Goal: Information Seeking & Learning: Learn about a topic

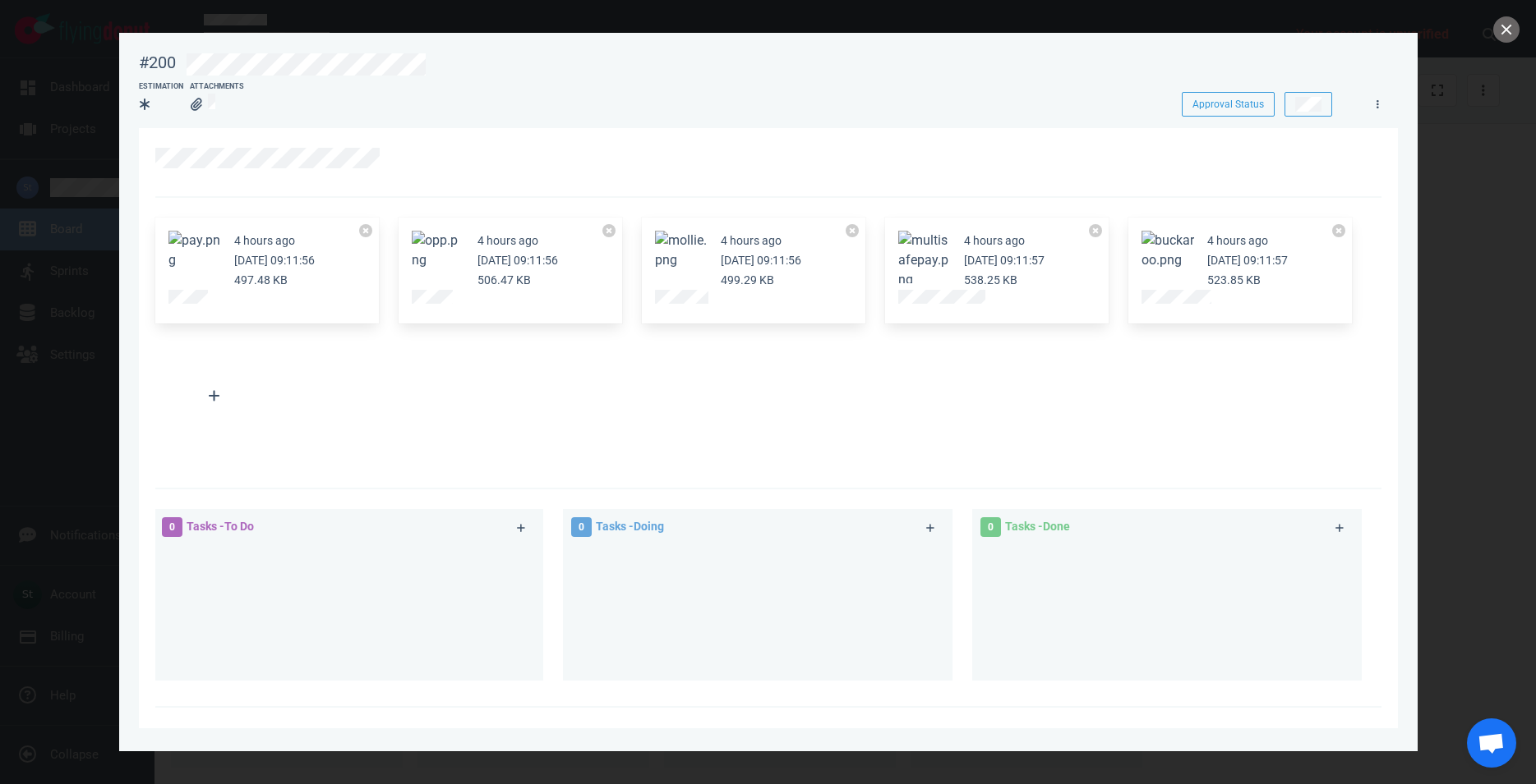
click at [1183, 257] on button "Zoom image" at bounding box center [1168, 251] width 53 height 40
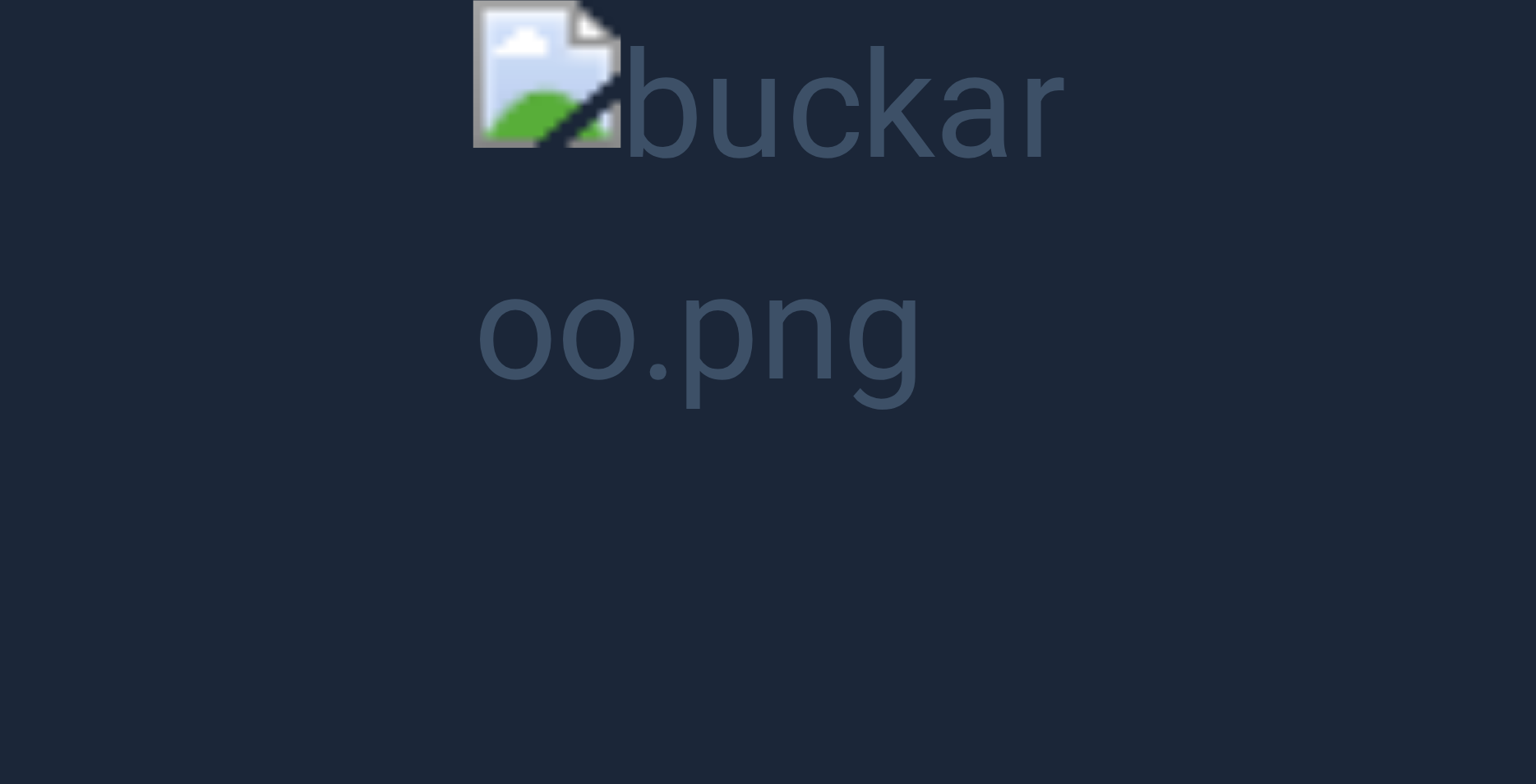
click at [791, 182] on button "Unzoom image" at bounding box center [768, 392] width 1536 height 784
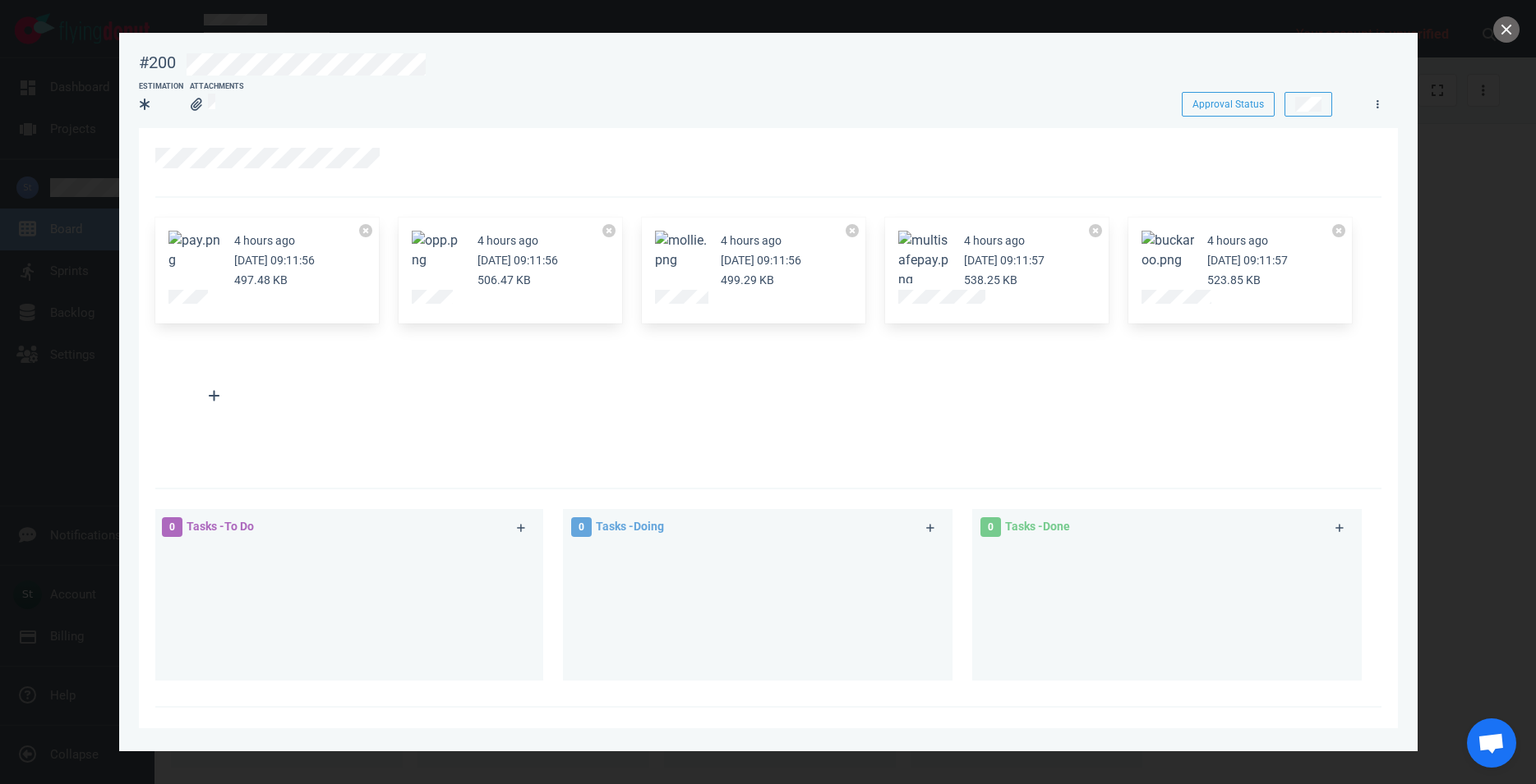
click at [1180, 244] on button "Zoom image" at bounding box center [1168, 251] width 53 height 40
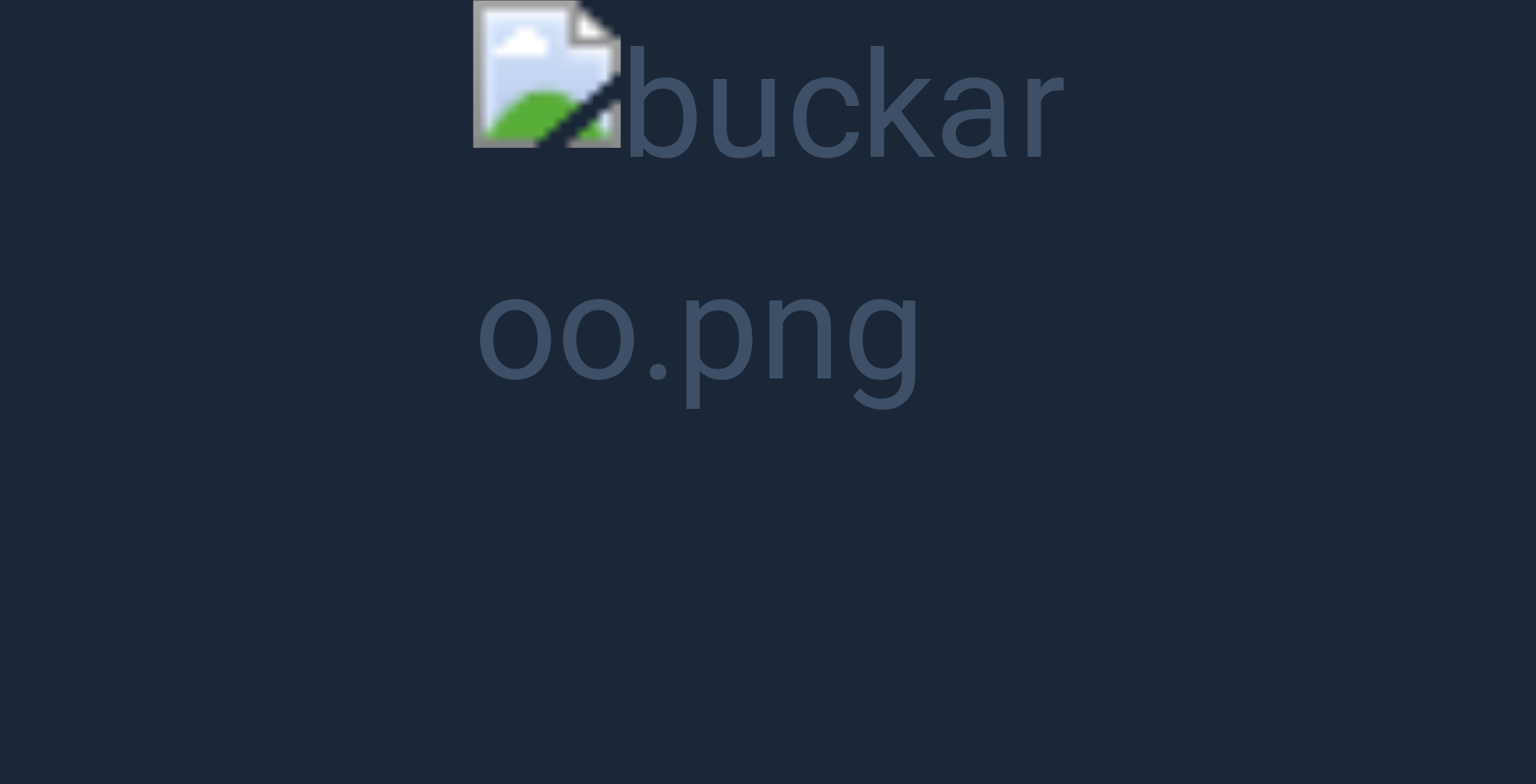
click at [809, 219] on button "Unzoom image" at bounding box center [768, 392] width 1536 height 784
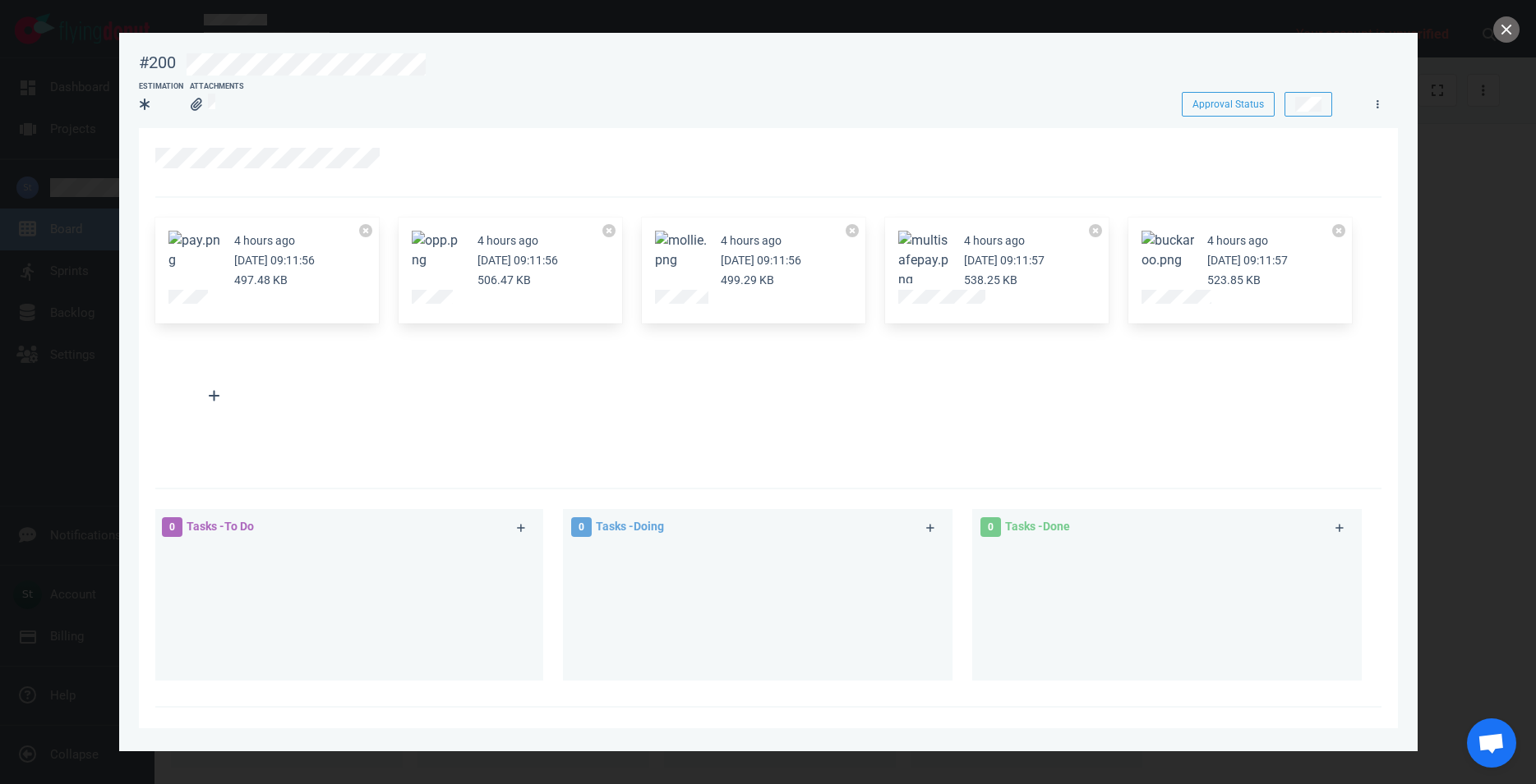
drag, startPoint x: 1166, startPoint y: 265, endPoint x: -93, endPoint y: 383, distance: 1264.5
drag, startPoint x: 1181, startPoint y: 243, endPoint x: 1209, endPoint y: 274, distance: 41.8
click at [1209, 274] on article "4 hours ago [DATE] 09:11:57 523.85 KB" at bounding box center [1240, 261] width 198 height 60
click at [1172, 242] on button "Zoom image" at bounding box center [1168, 251] width 53 height 40
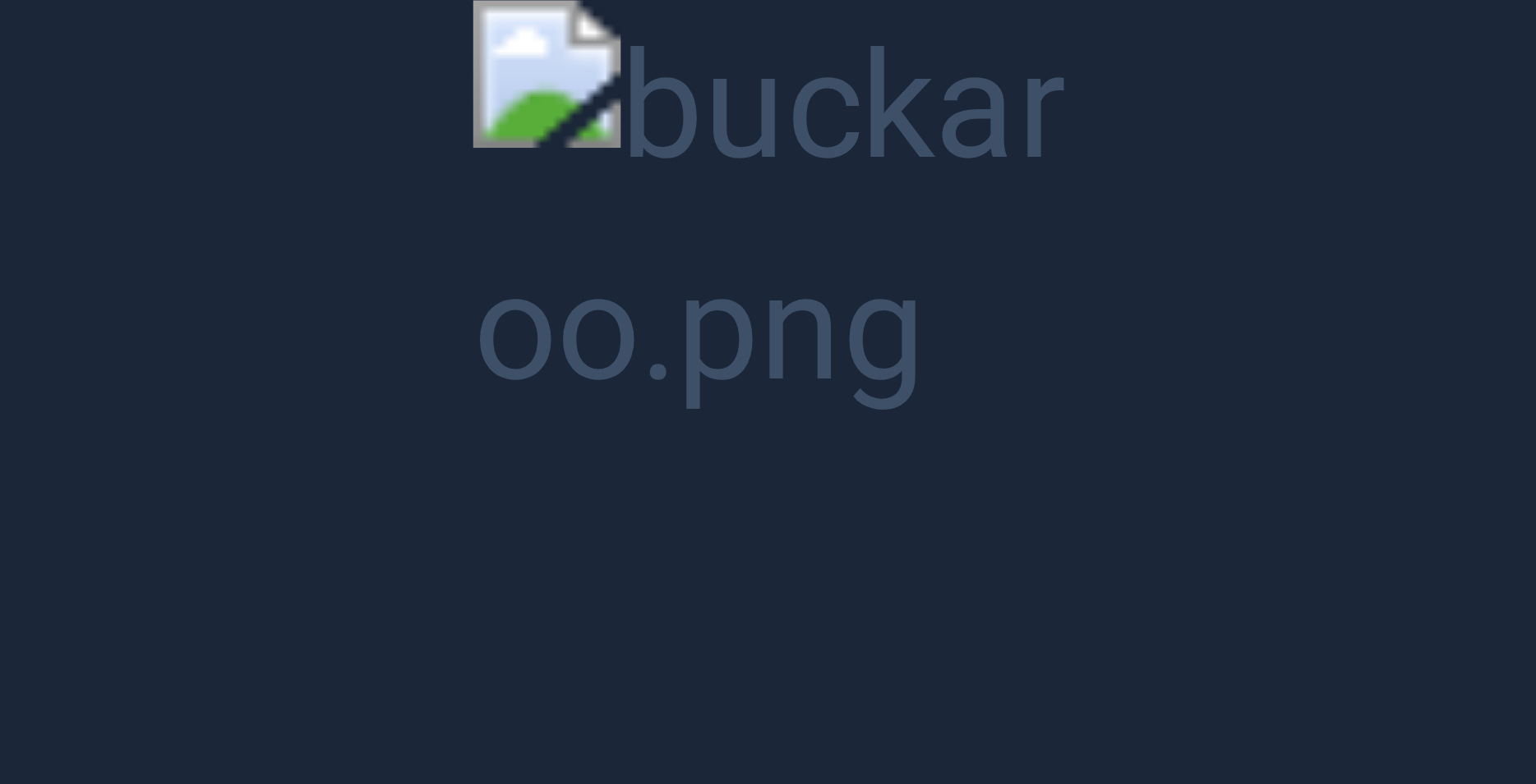
click at [818, 194] on button "Unzoom image" at bounding box center [768, 392] width 1536 height 784
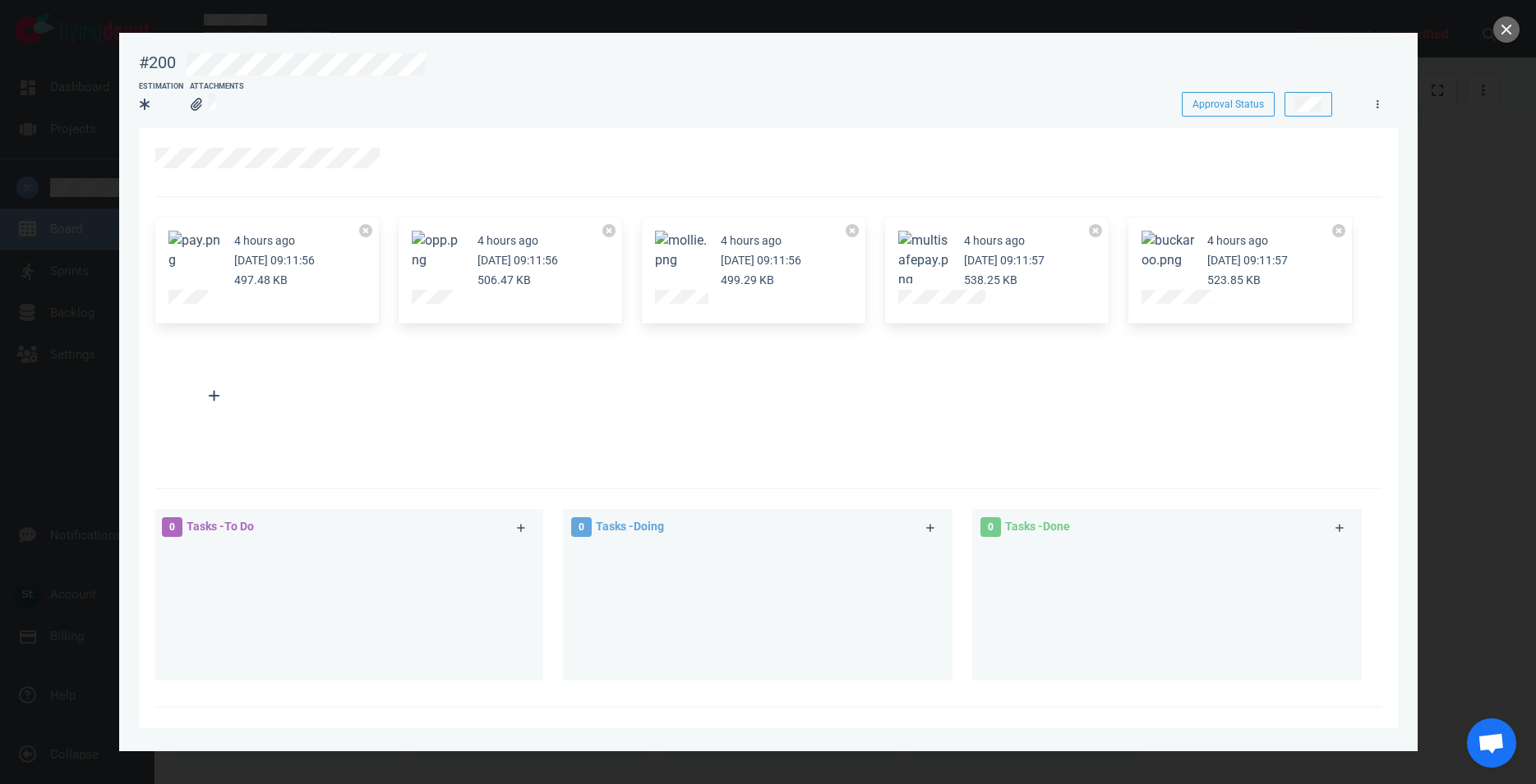
click at [1159, 344] on div "4 hours ago [DATE] 09:11:56 497.48 KB 4 hours ago [DATE] 09:11:56 506.47 KB 4 h…" at bounding box center [764, 332] width 1236 height 251
click at [1162, 308] on div at bounding box center [1240, 300] width 198 height 20
click at [420, 264] on div "4 hours ago [DATE] 09:11:56 506.47 KB" at bounding box center [509, 271] width 223 height 107
click at [425, 270] on button "Zoom image" at bounding box center [438, 251] width 53 height 40
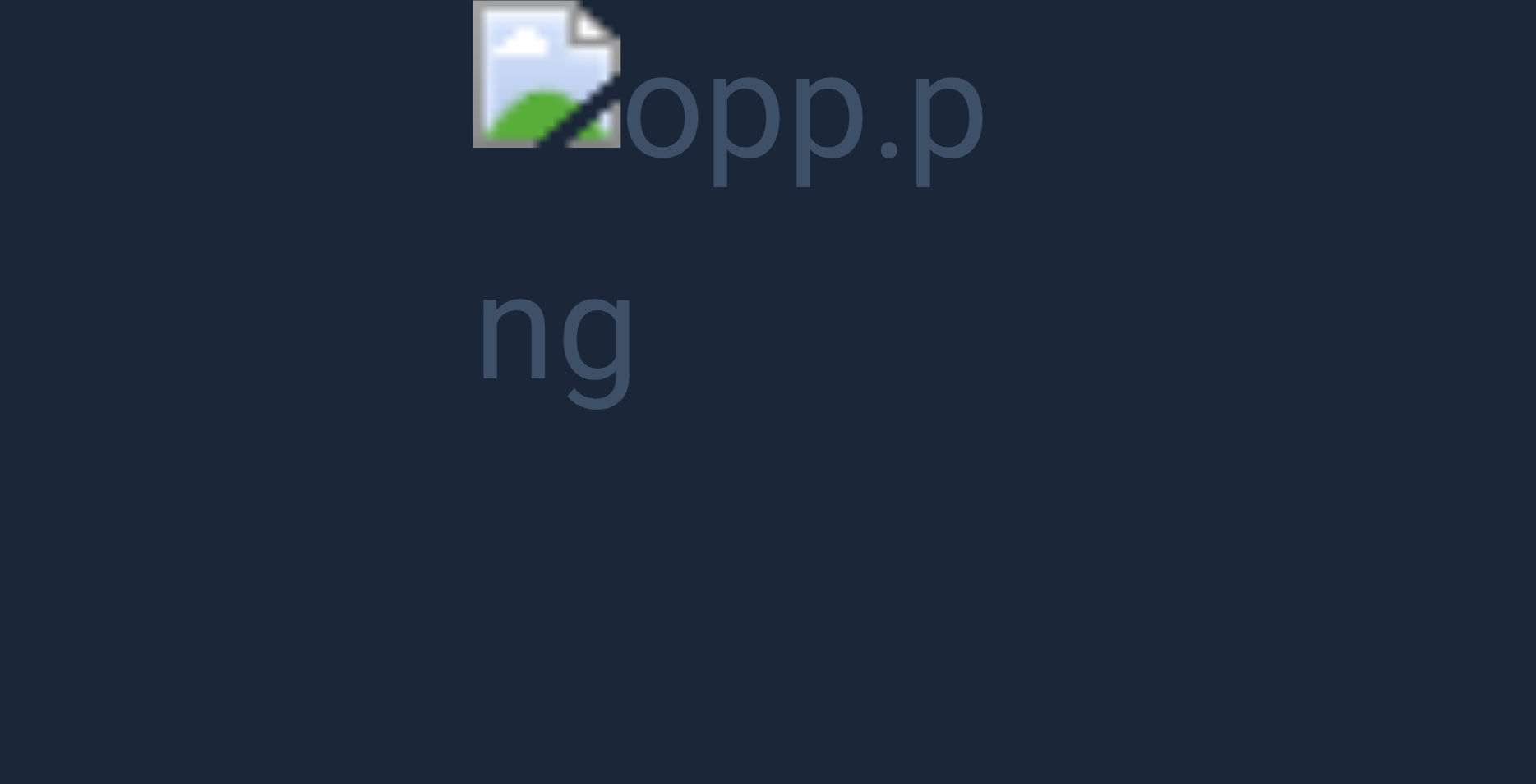
click at [810, 107] on button "Unzoom image" at bounding box center [768, 392] width 1536 height 784
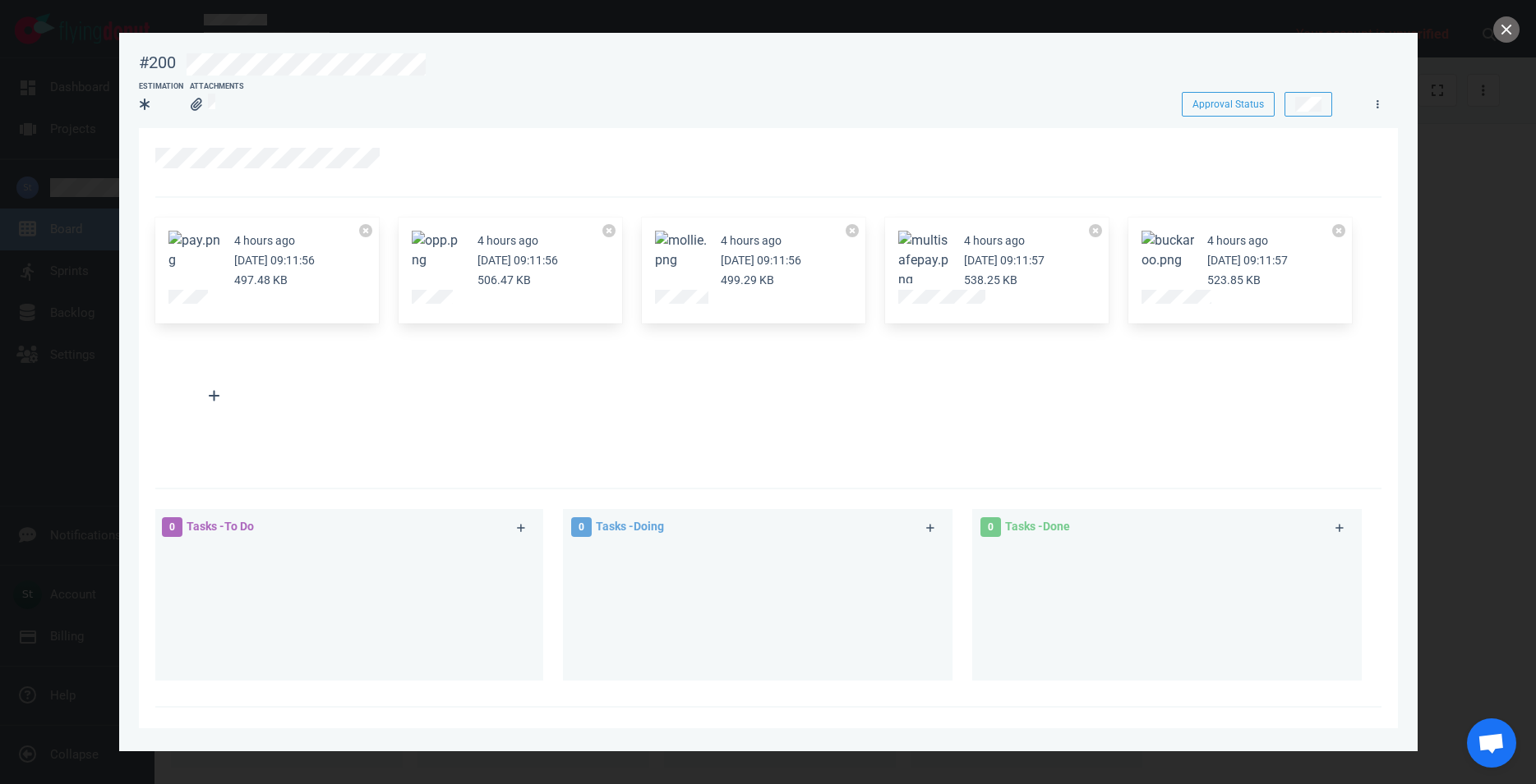
click at [675, 243] on button "Zoom image" at bounding box center [681, 251] width 53 height 40
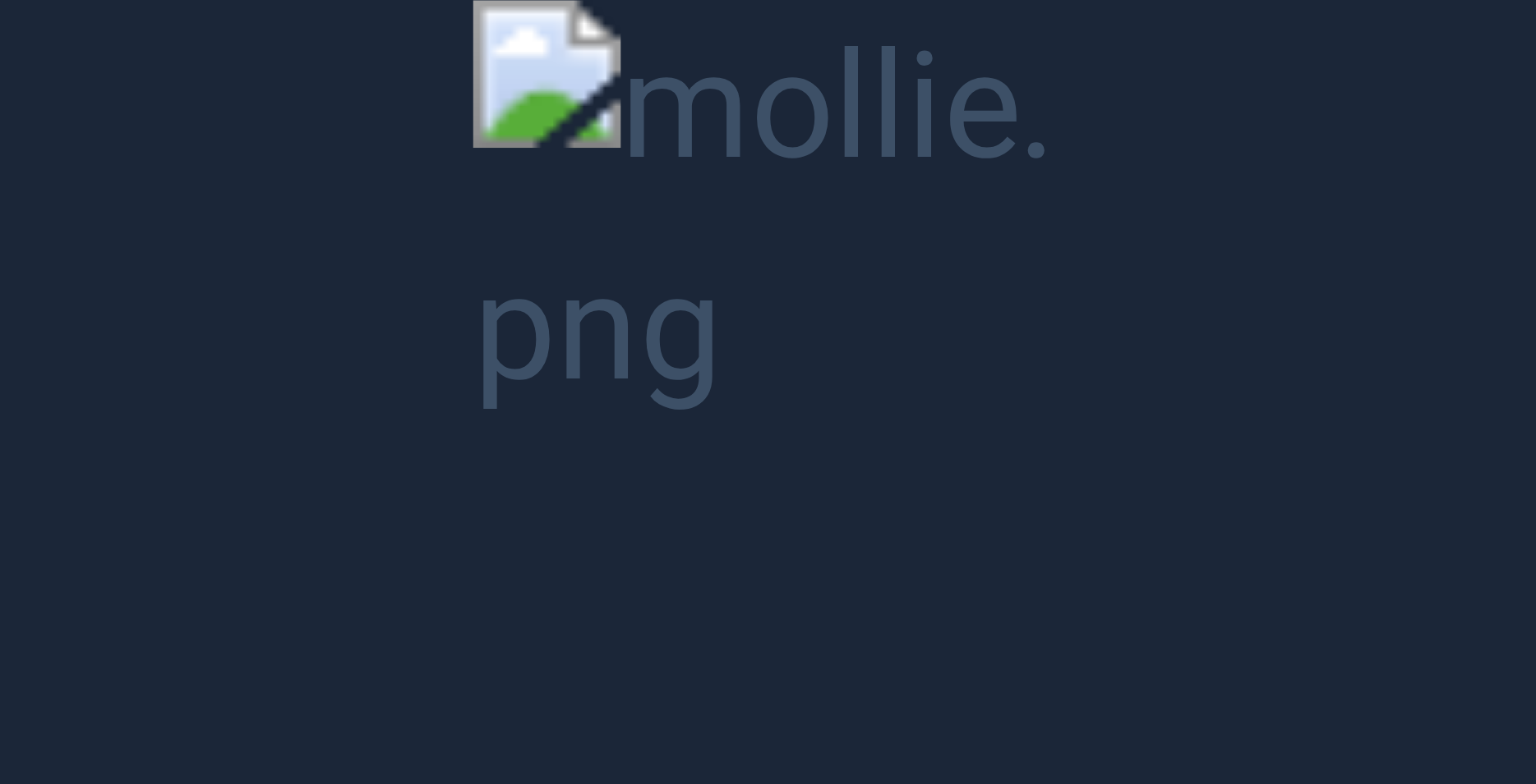
click at [675, 243] on button "Unzoom image" at bounding box center [768, 392] width 1536 height 784
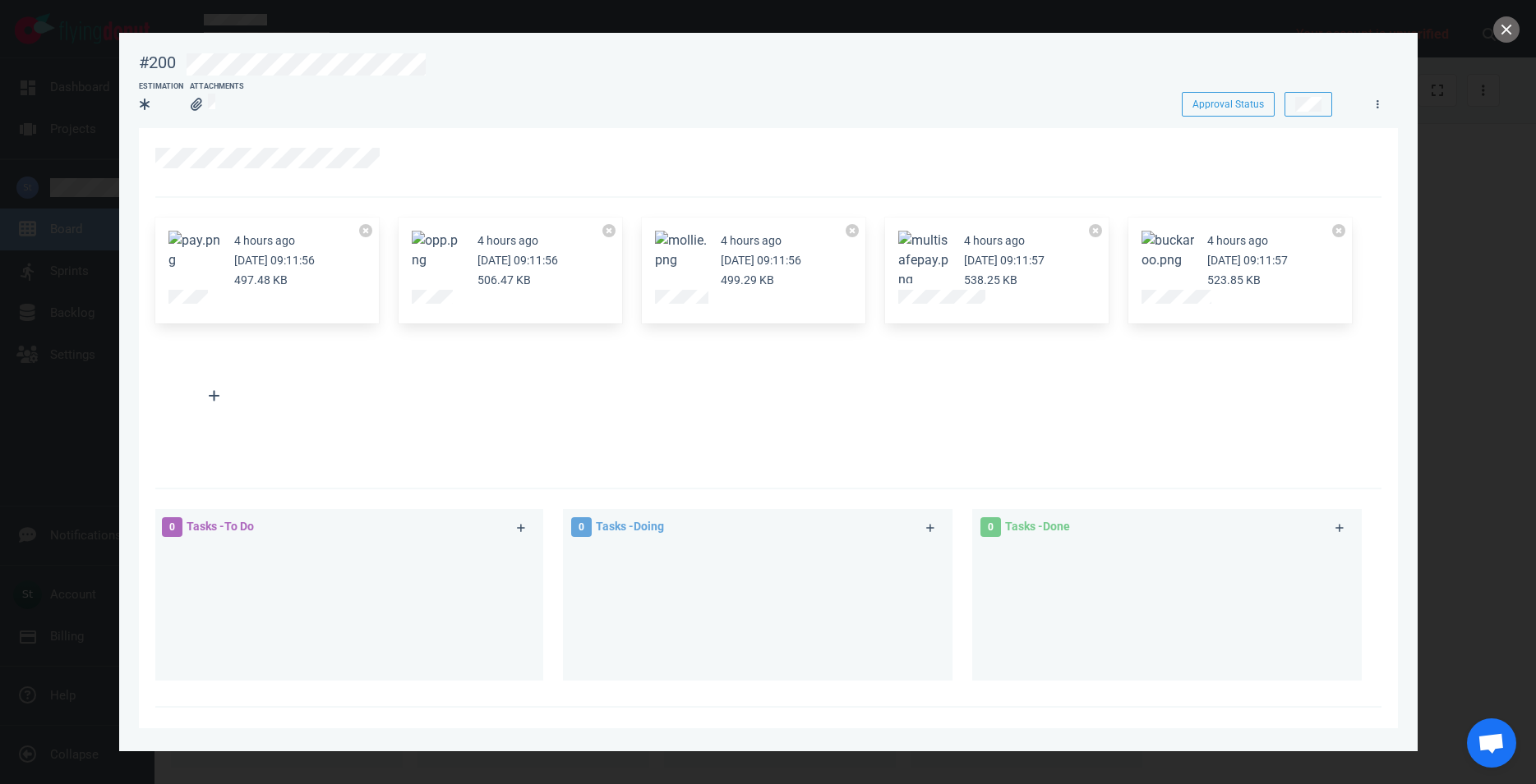
click at [936, 265] on button "Zoom image" at bounding box center [924, 261] width 53 height 60
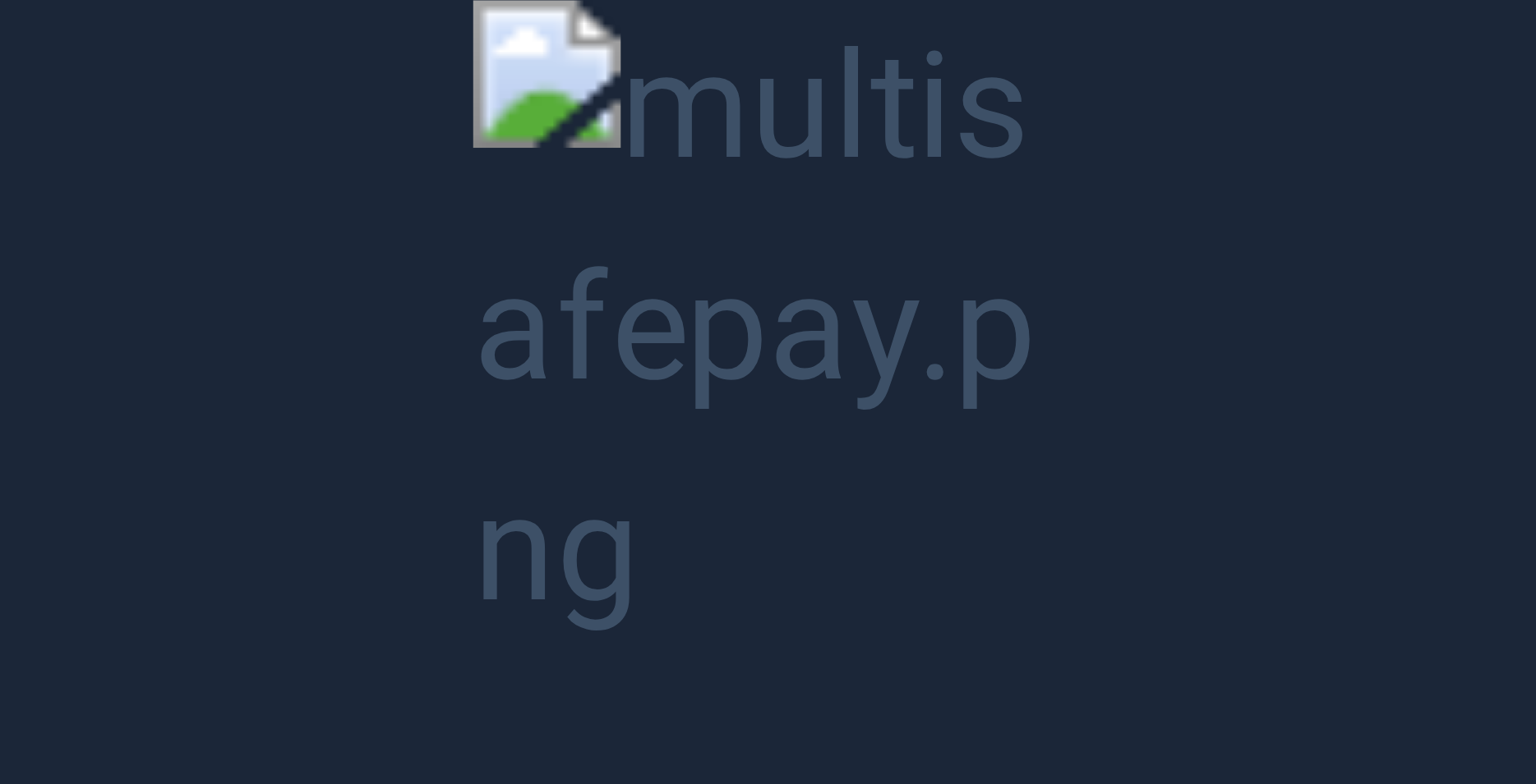
click at [936, 265] on button "Unzoom image" at bounding box center [768, 392] width 1536 height 784
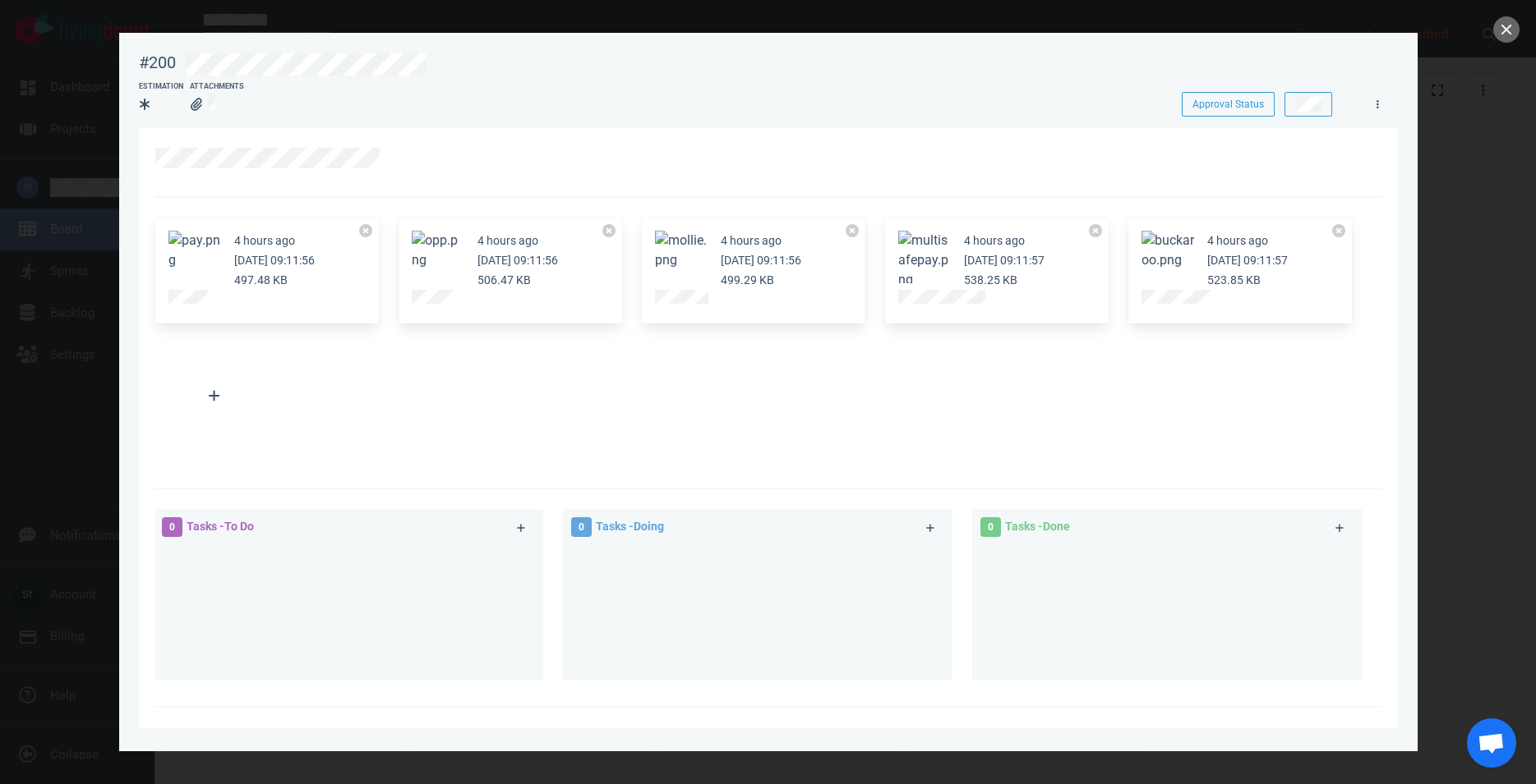
click at [1183, 241] on button "Zoom image" at bounding box center [1168, 251] width 53 height 40
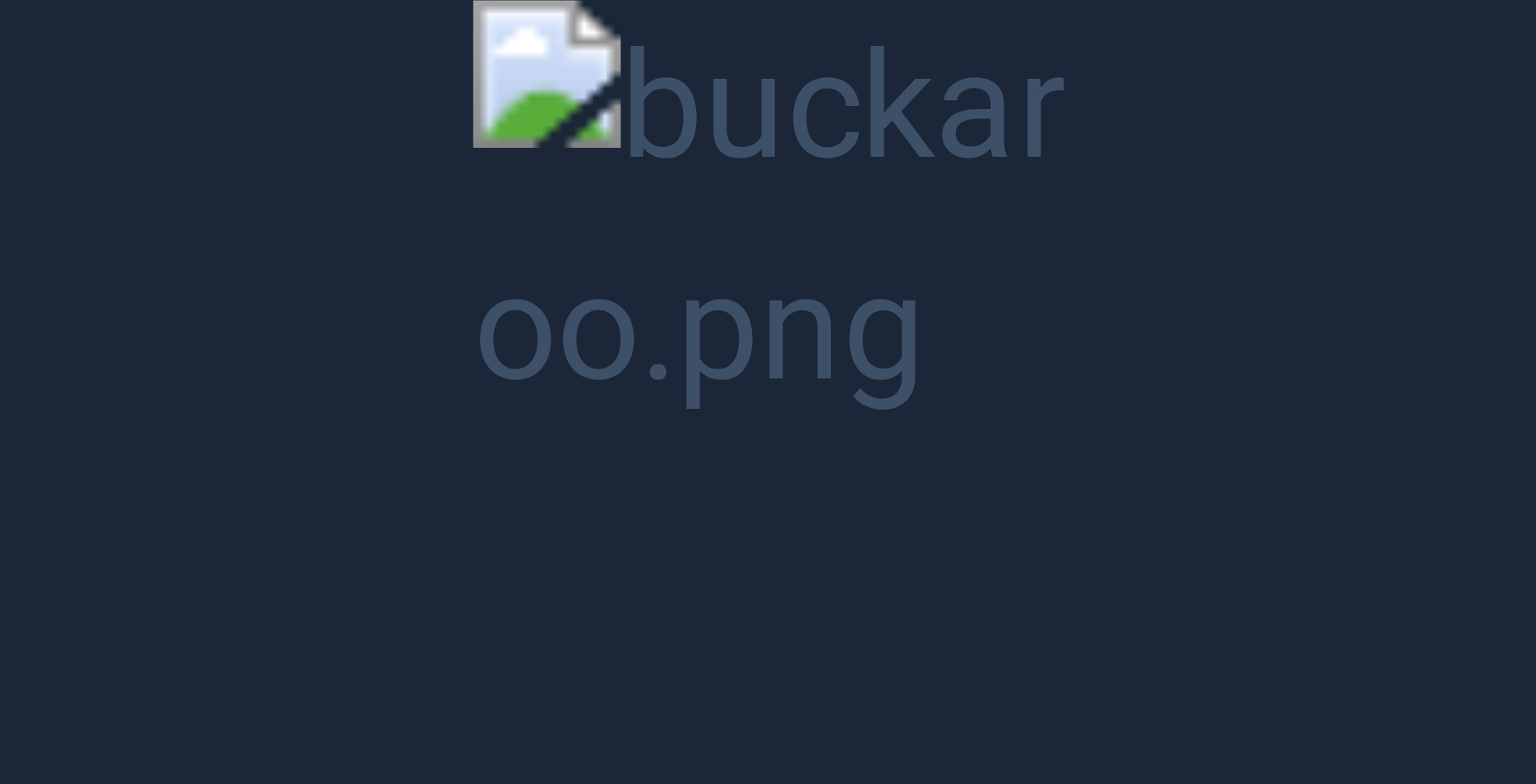
drag, startPoint x: 1165, startPoint y: 245, endPoint x: 1152, endPoint y: 245, distance: 13.0
click at [1164, 245] on button "Unzoom image" at bounding box center [768, 392] width 1536 height 784
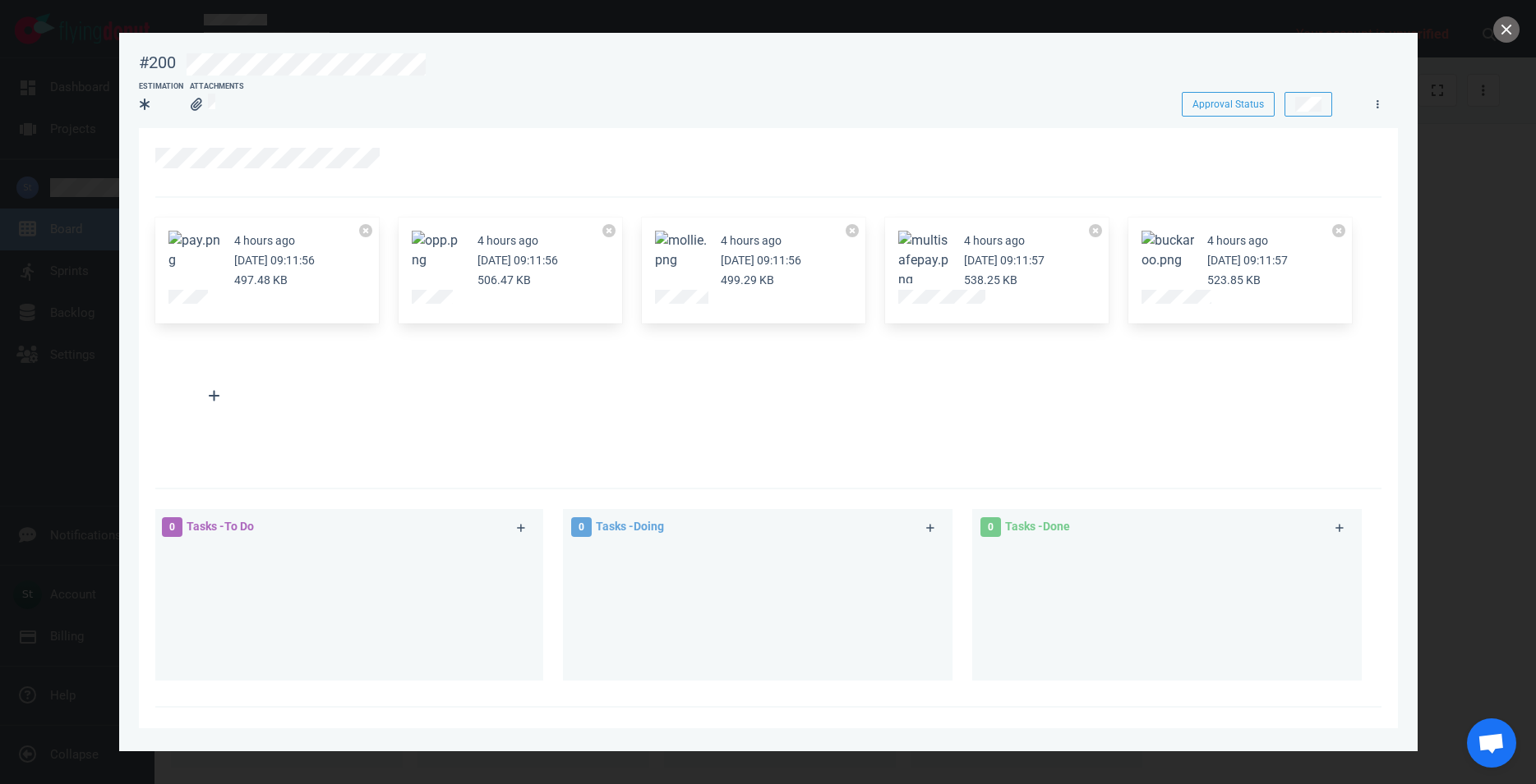
click at [1172, 221] on div "4 hours ago [DATE] 09:11:57 523.85 KB" at bounding box center [1239, 271] width 223 height 107
click at [1157, 251] on button "Zoom image" at bounding box center [1168, 251] width 53 height 40
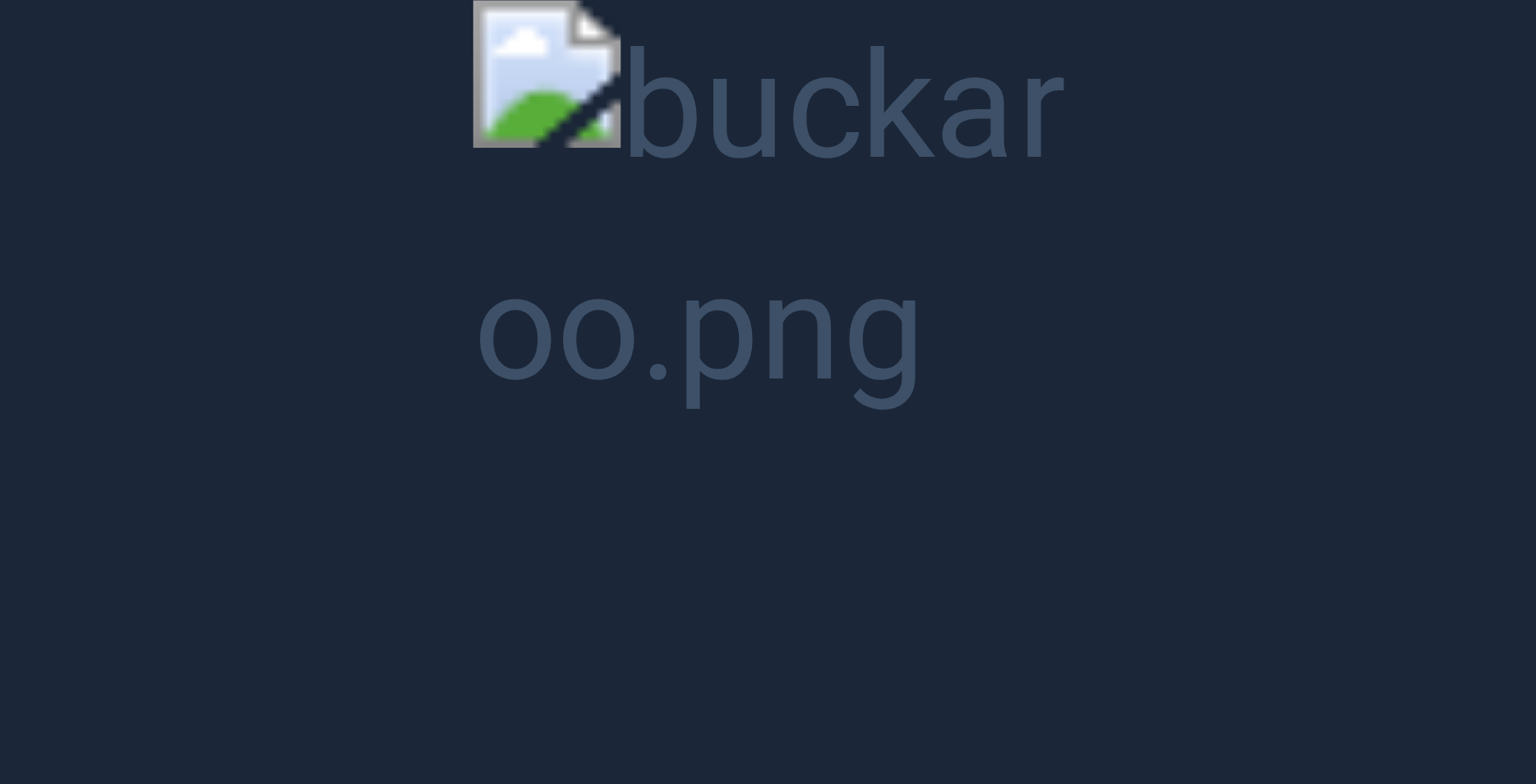
click at [1157, 251] on button "Unzoom image" at bounding box center [768, 392] width 1536 height 784
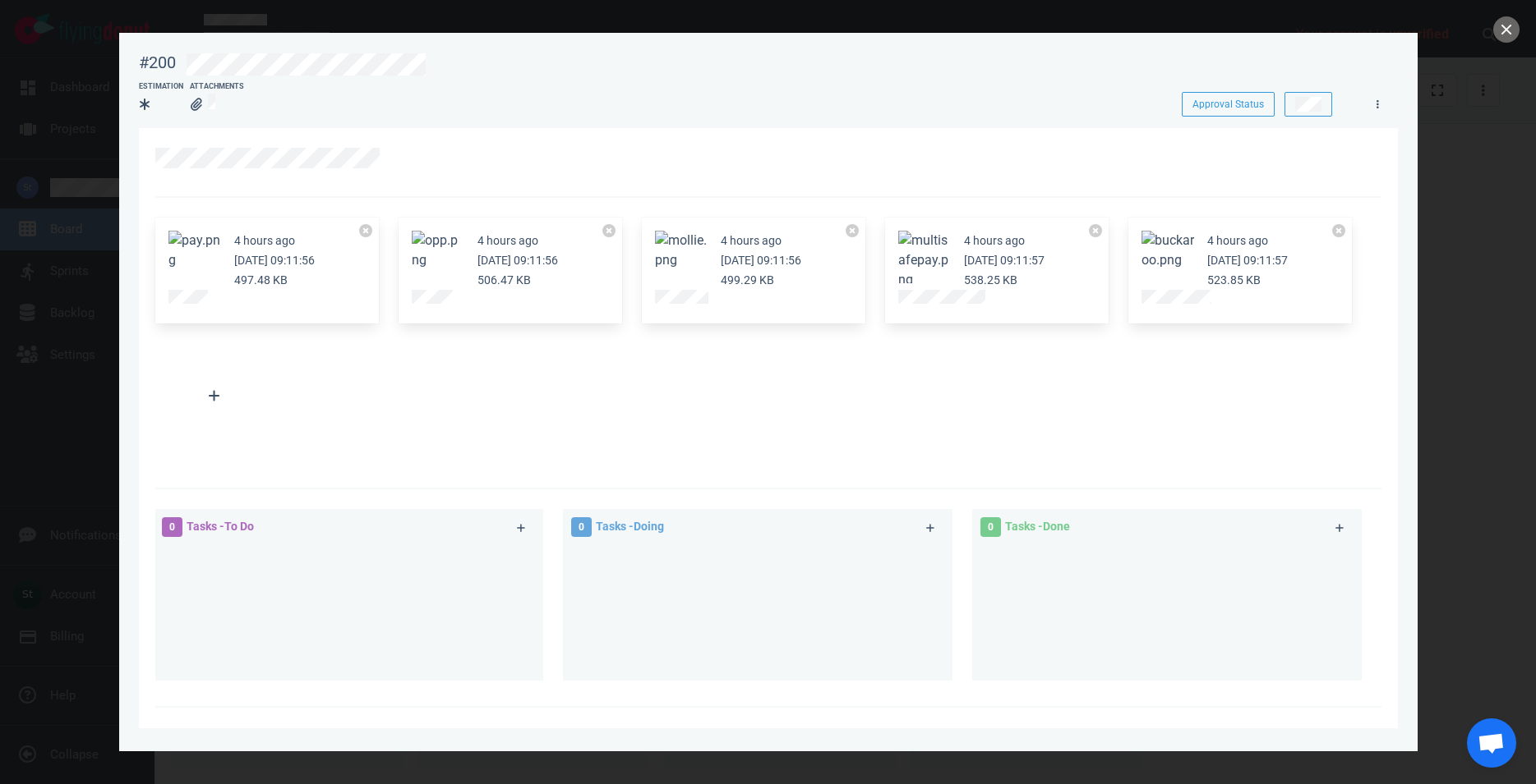
click at [897, 251] on div "4 hours ago [DATE] 09:11:57 538.25 KB" at bounding box center [996, 271] width 223 height 107
click at [957, 264] on article "4 hours ago [DATE] 09:11:57 538.25 KB" at bounding box center [997, 261] width 198 height 60
click at [943, 257] on button "Zoom image" at bounding box center [924, 261] width 53 height 60
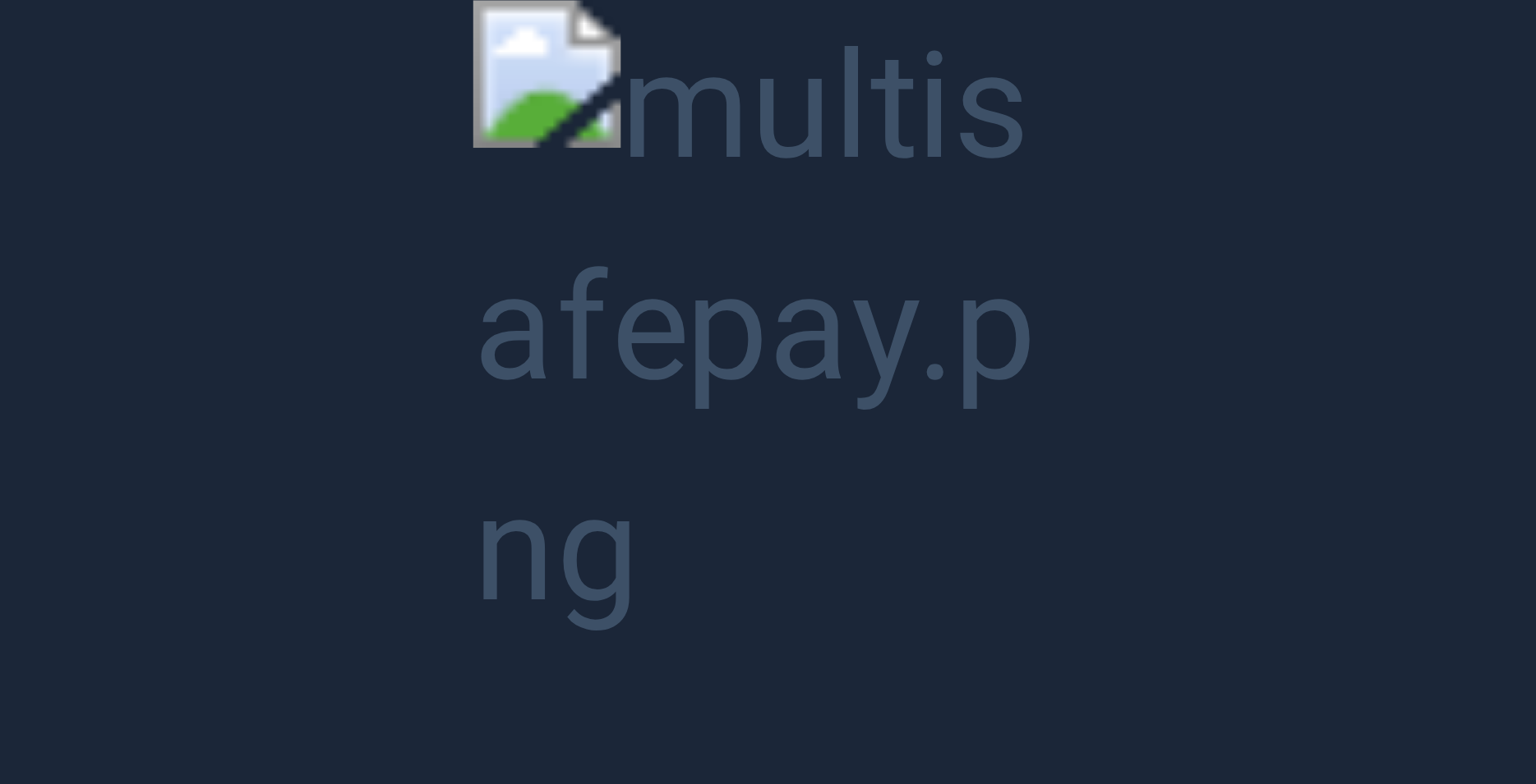
click at [940, 255] on button "Unzoom image" at bounding box center [768, 392] width 1536 height 784
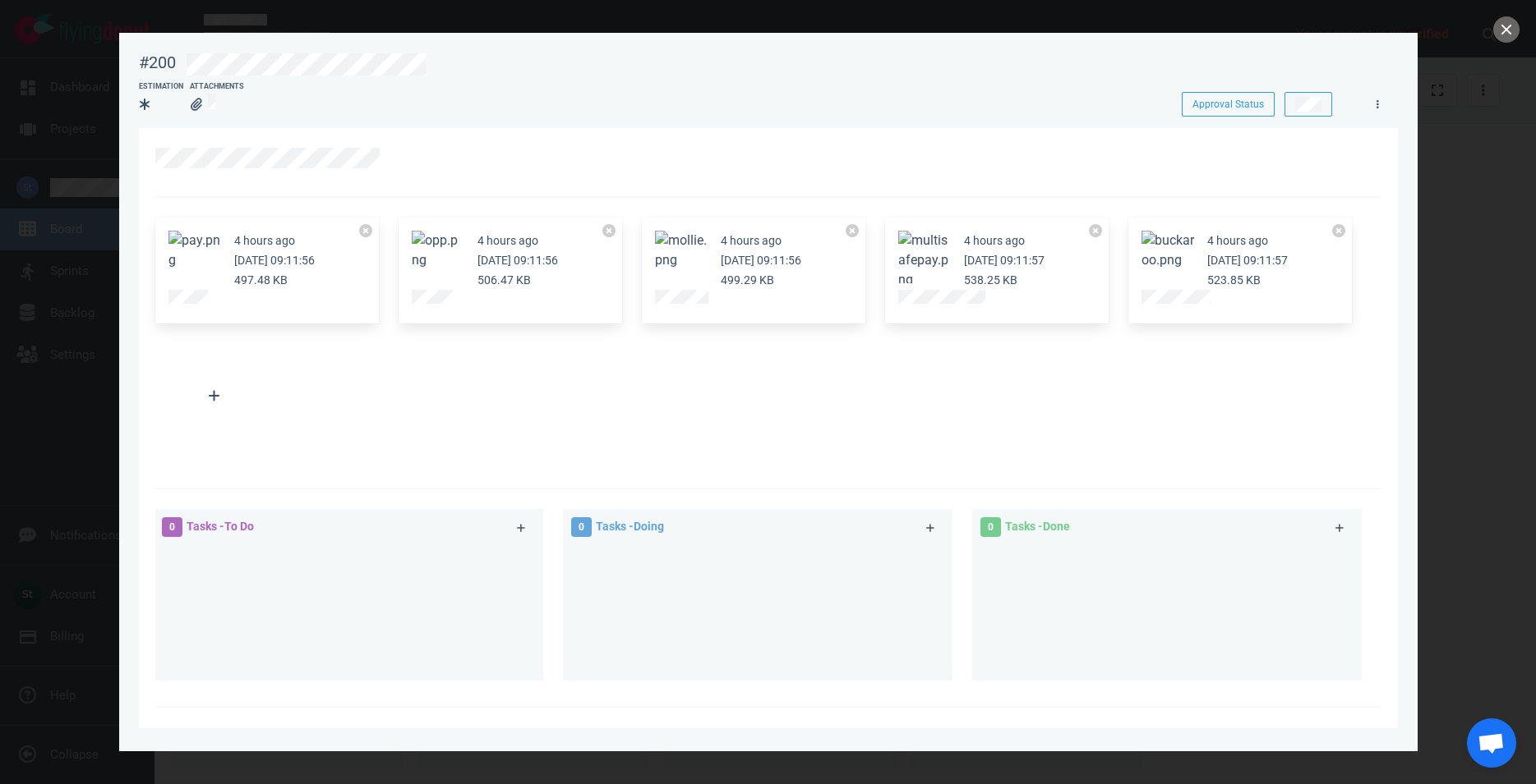
click at [685, 242] on button "Zoom image" at bounding box center [681, 251] width 53 height 40
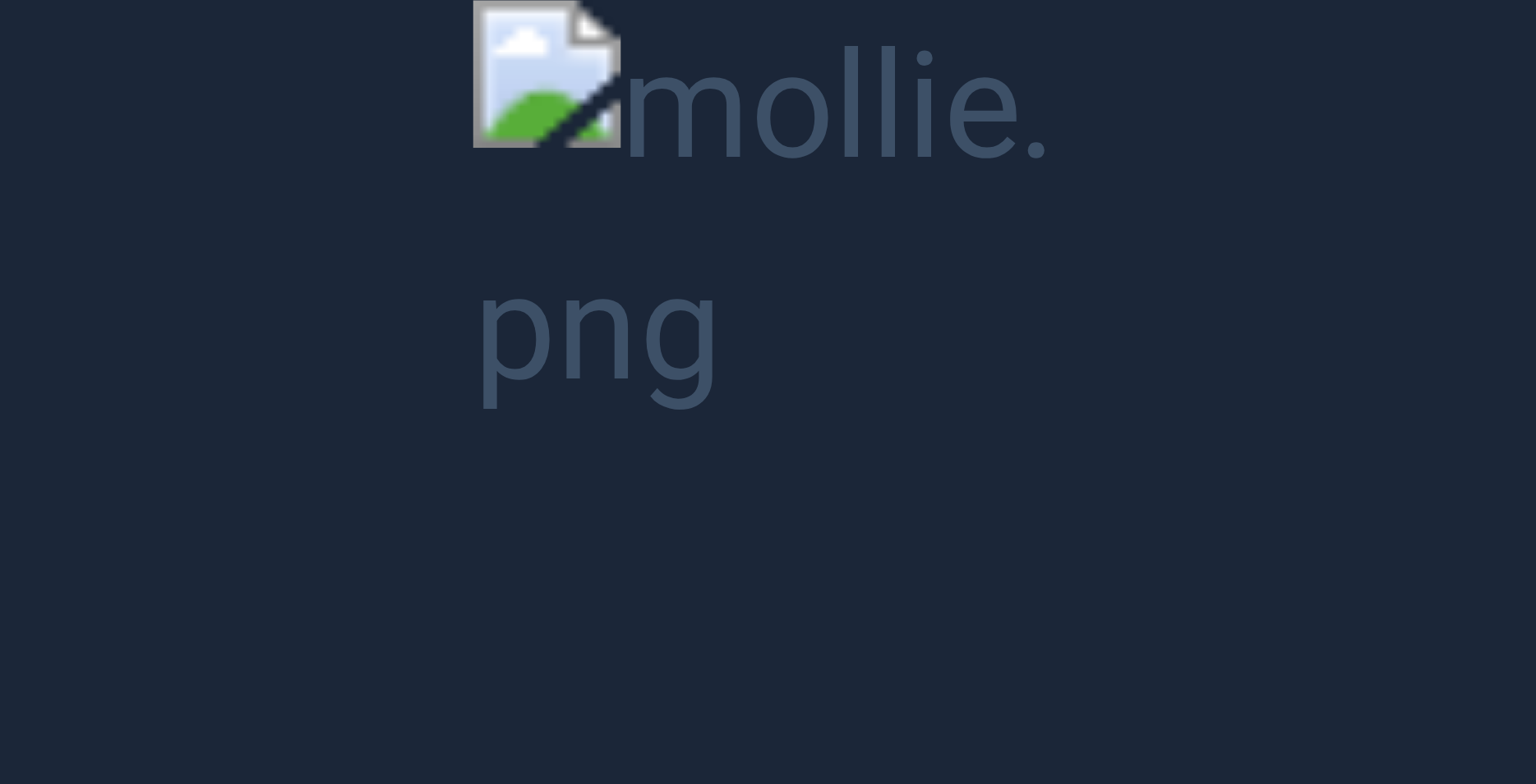
click at [683, 242] on button "Unzoom image" at bounding box center [768, 392] width 1536 height 784
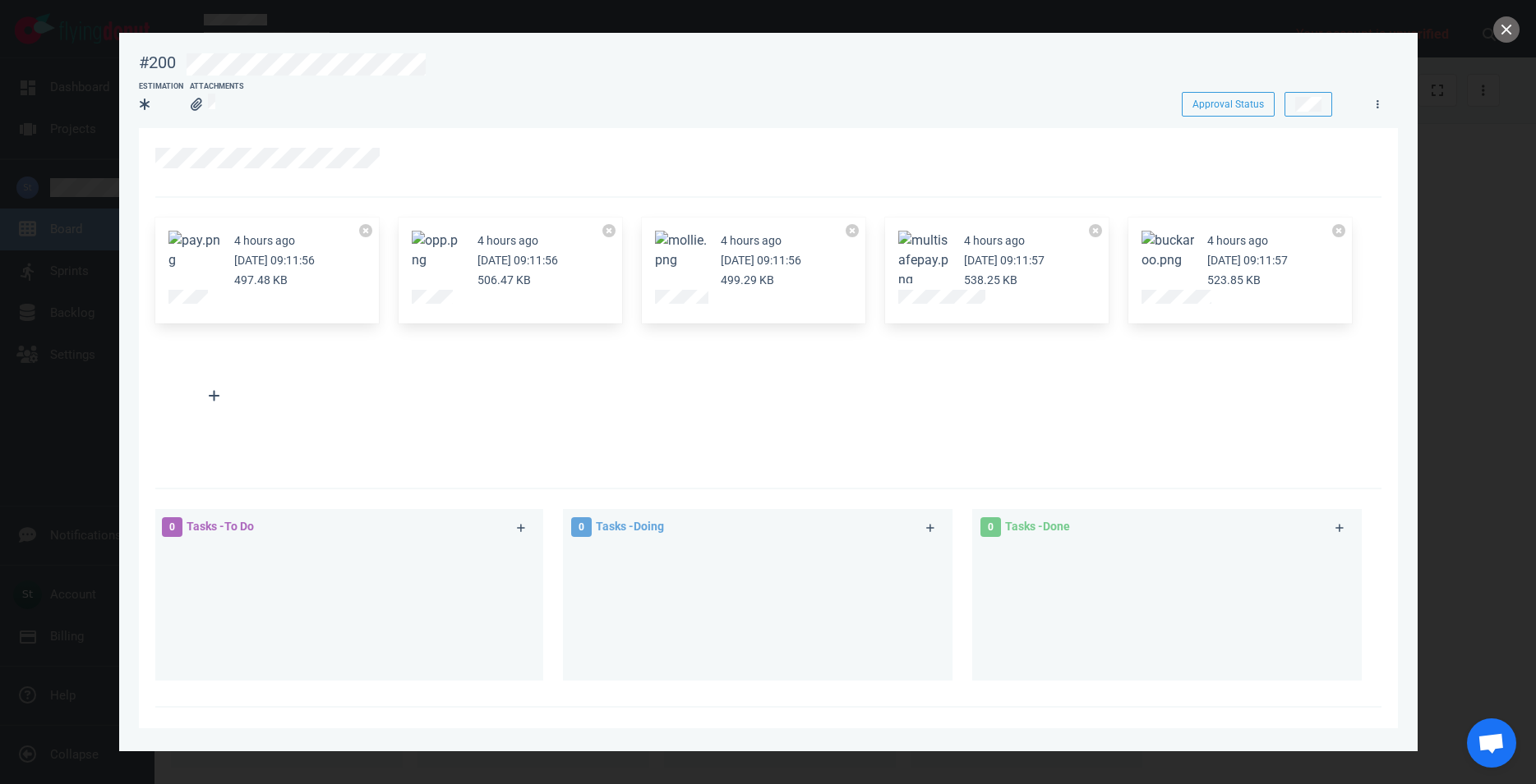
click at [440, 258] on button "Zoom image" at bounding box center [438, 251] width 53 height 40
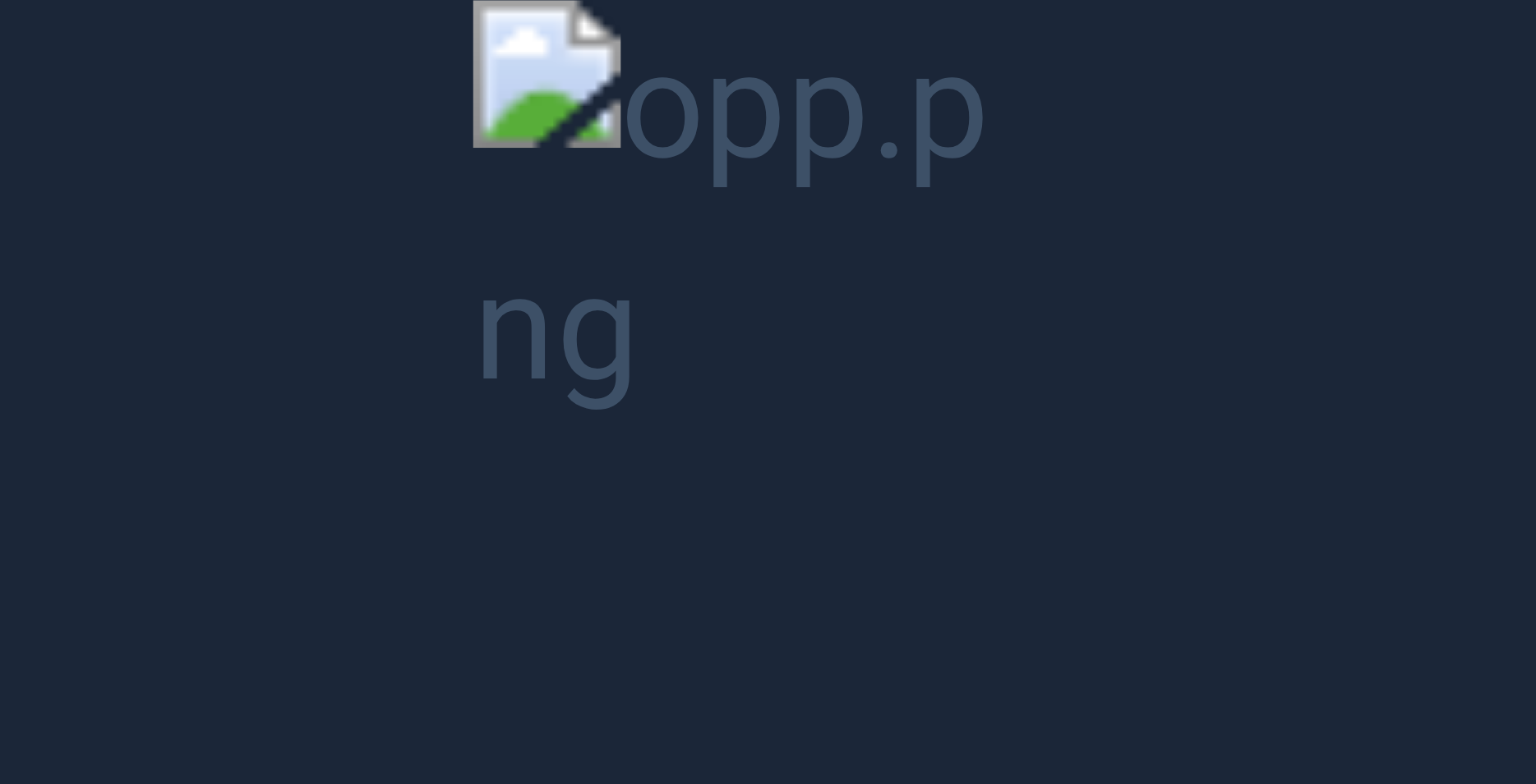
drag, startPoint x: 440, startPoint y: 258, endPoint x: 445, endPoint y: 231, distance: 27.5
click at [440, 256] on button "Unzoom image" at bounding box center [768, 392] width 1536 height 784
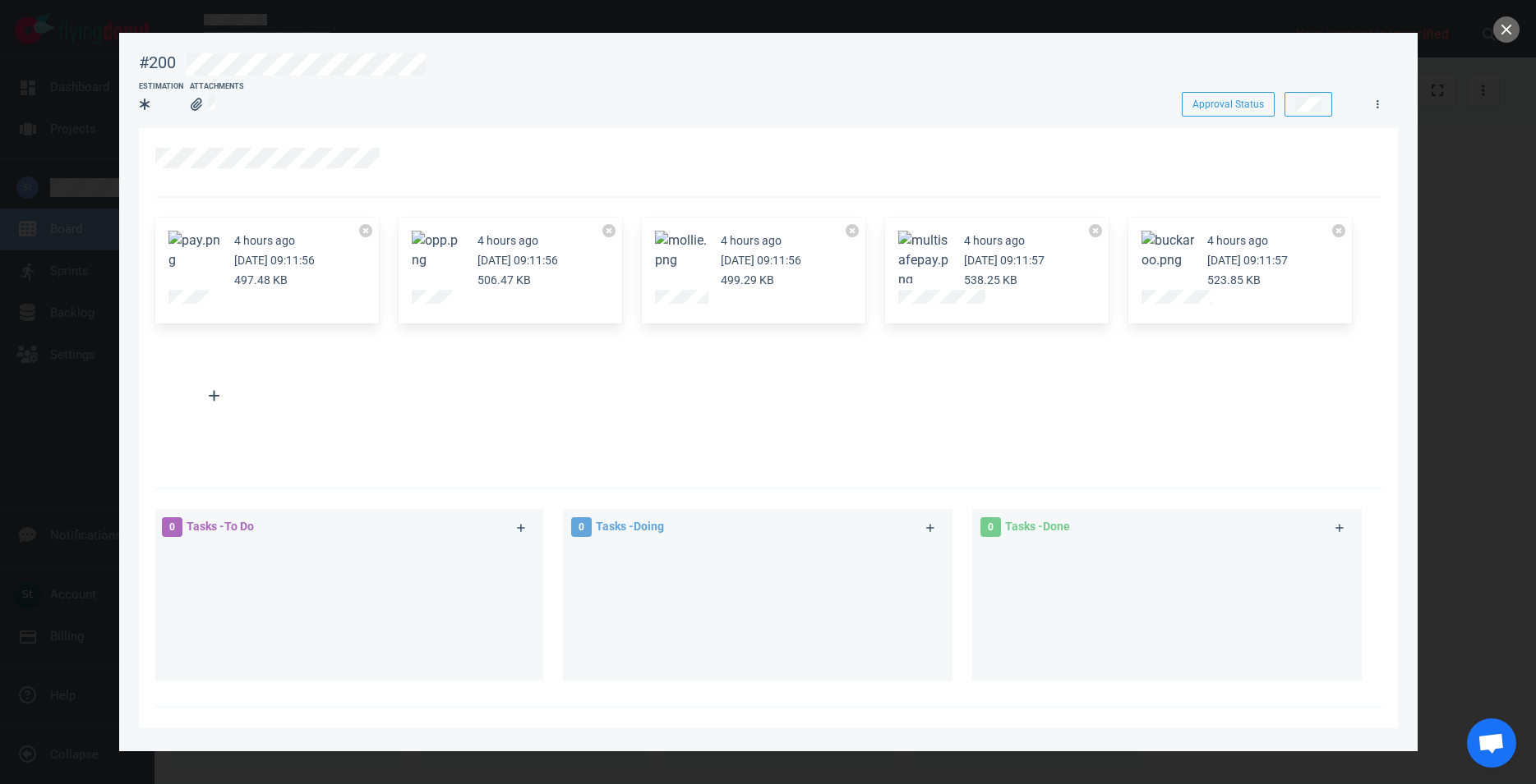
click at [1199, 265] on article "4 hours ago [DATE] 09:11:57 523.85 KB" at bounding box center [1240, 261] width 198 height 60
click at [1186, 260] on button "Zoom image" at bounding box center [1168, 251] width 53 height 40
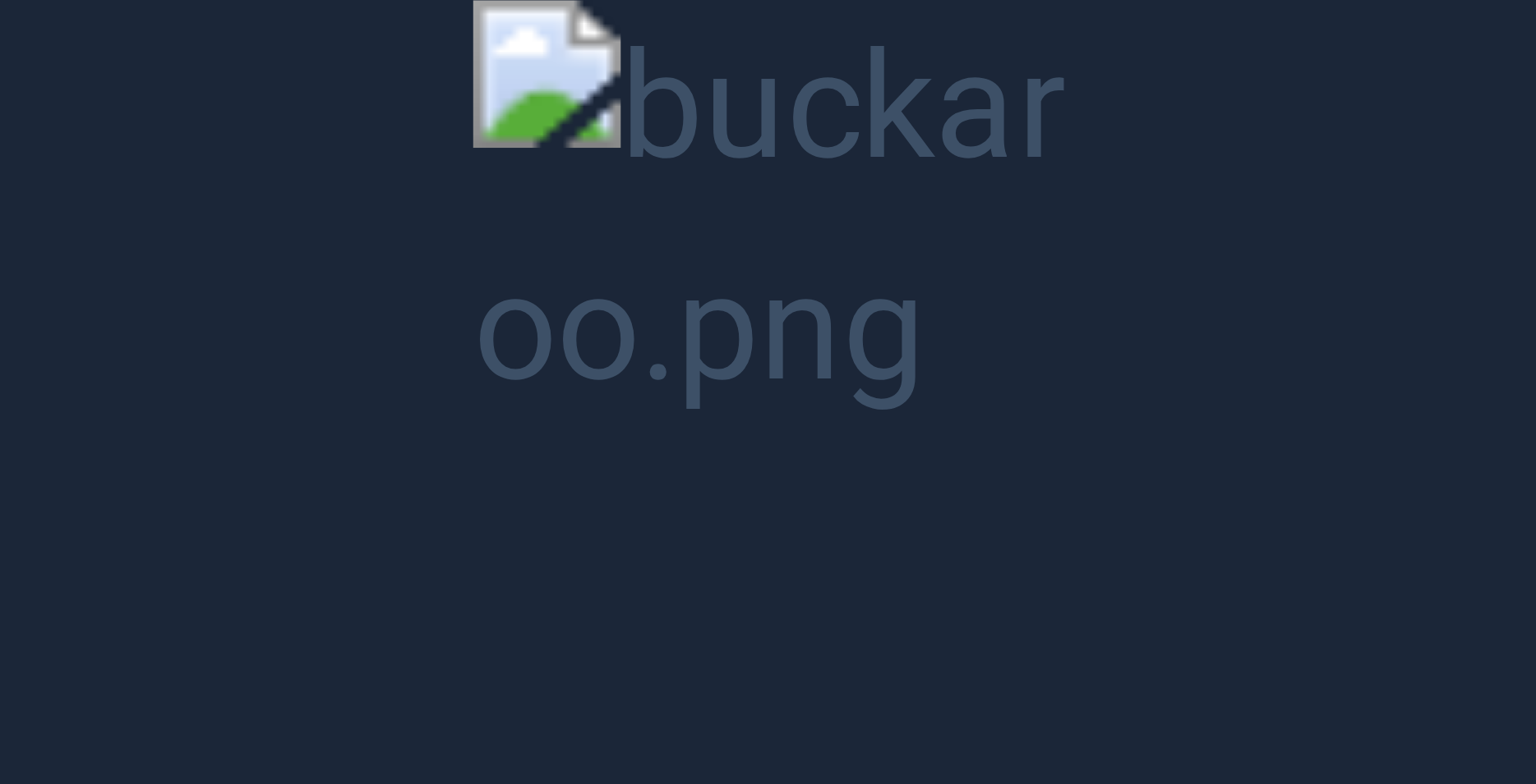
click at [1168, 270] on button "Unzoom image" at bounding box center [768, 392] width 1536 height 784
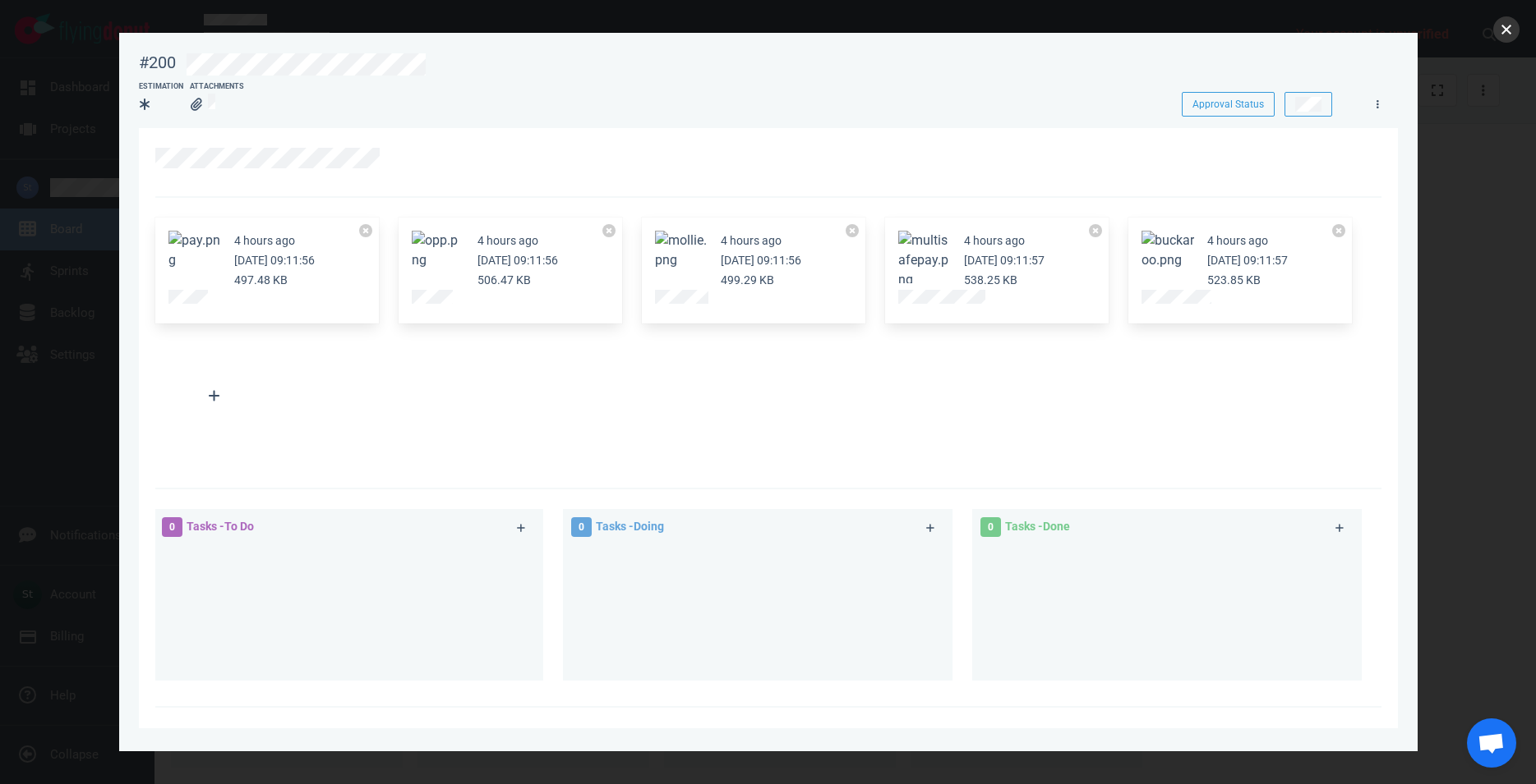
click at [1497, 31] on button "close" at bounding box center [1506, 30] width 26 height 26
click at [199, 255] on button "Zoom image" at bounding box center [195, 251] width 53 height 40
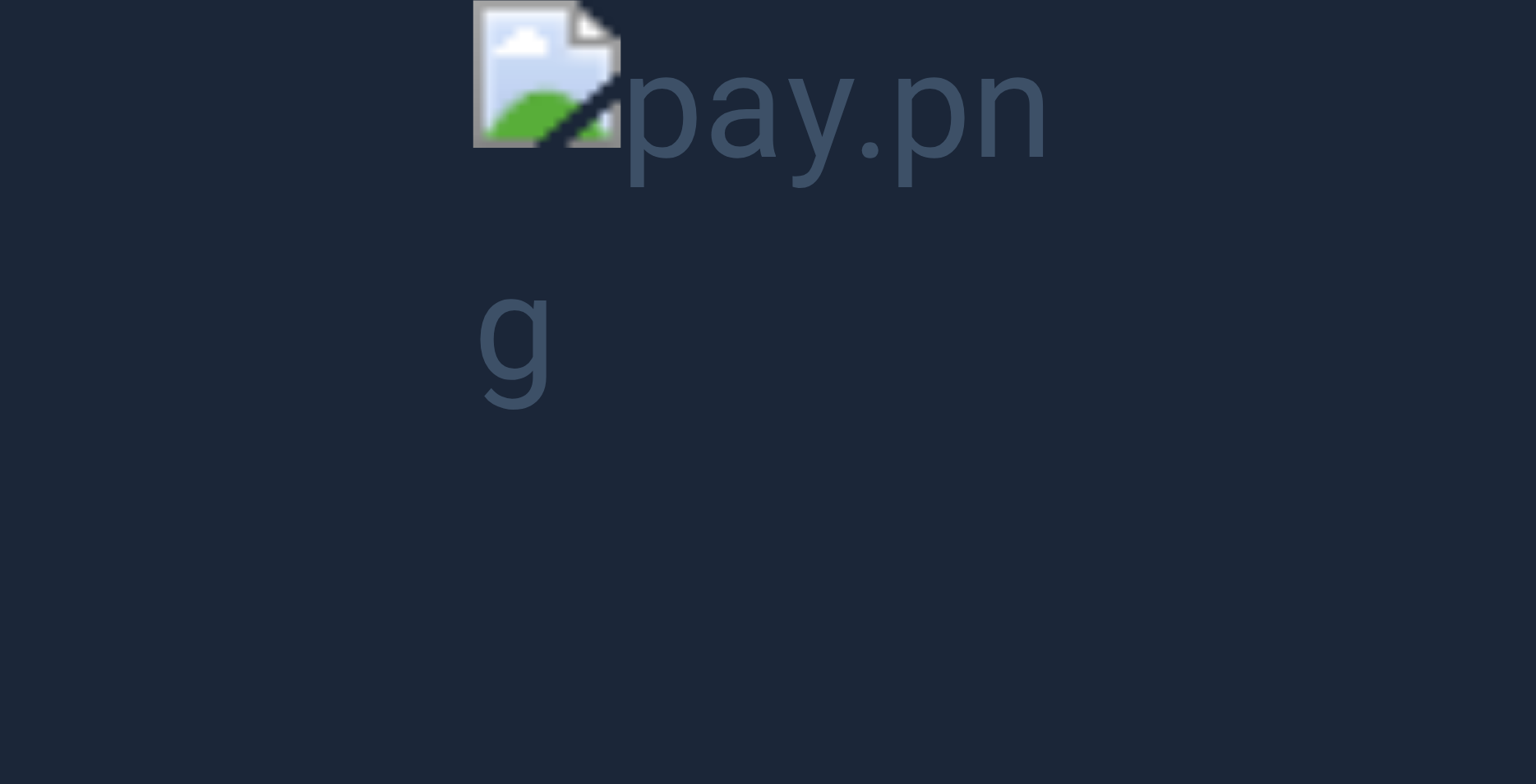
click at [646, 173] on button "Unzoom image" at bounding box center [768, 392] width 1536 height 784
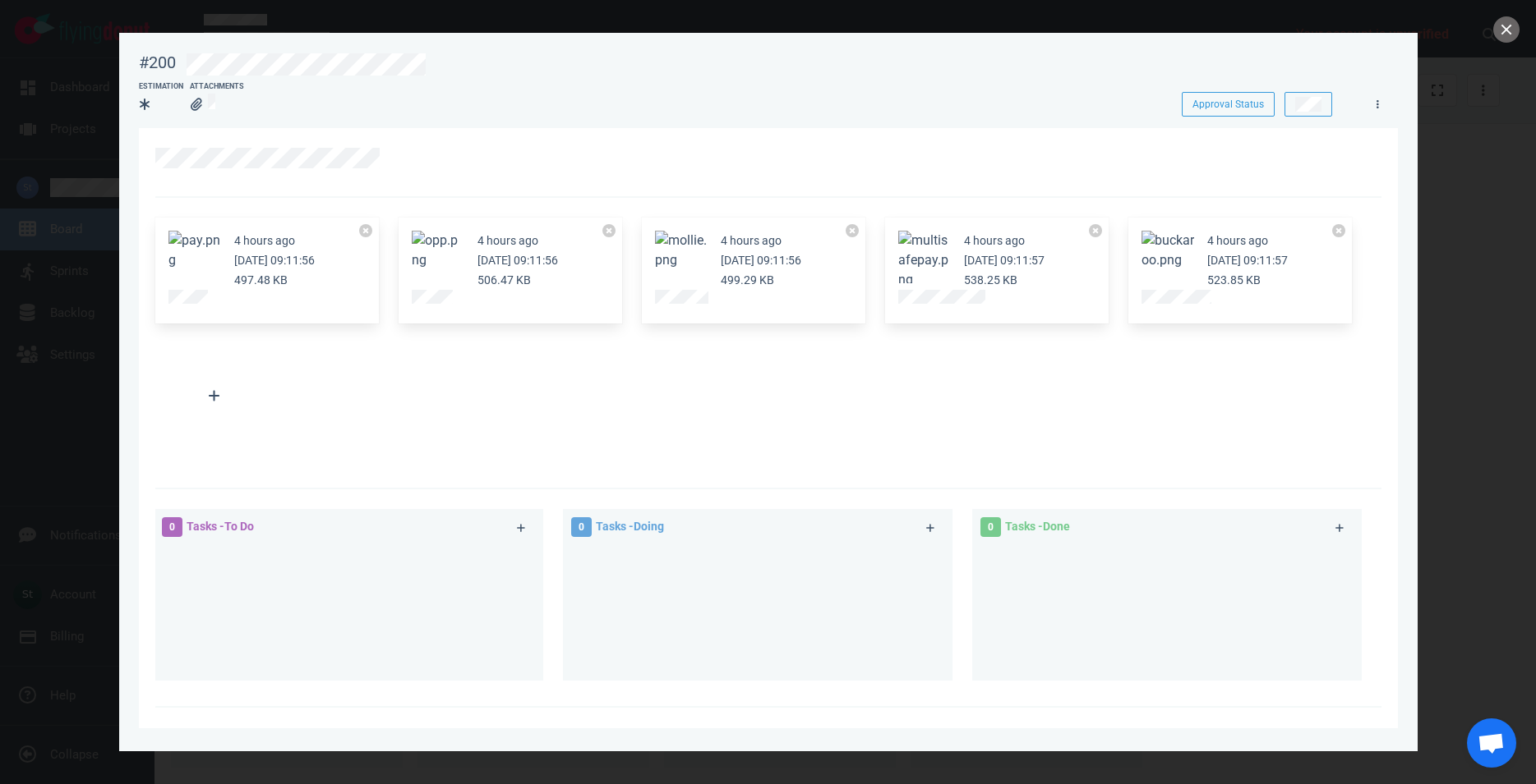
click at [461, 247] on button "Zoom image" at bounding box center [438, 251] width 53 height 40
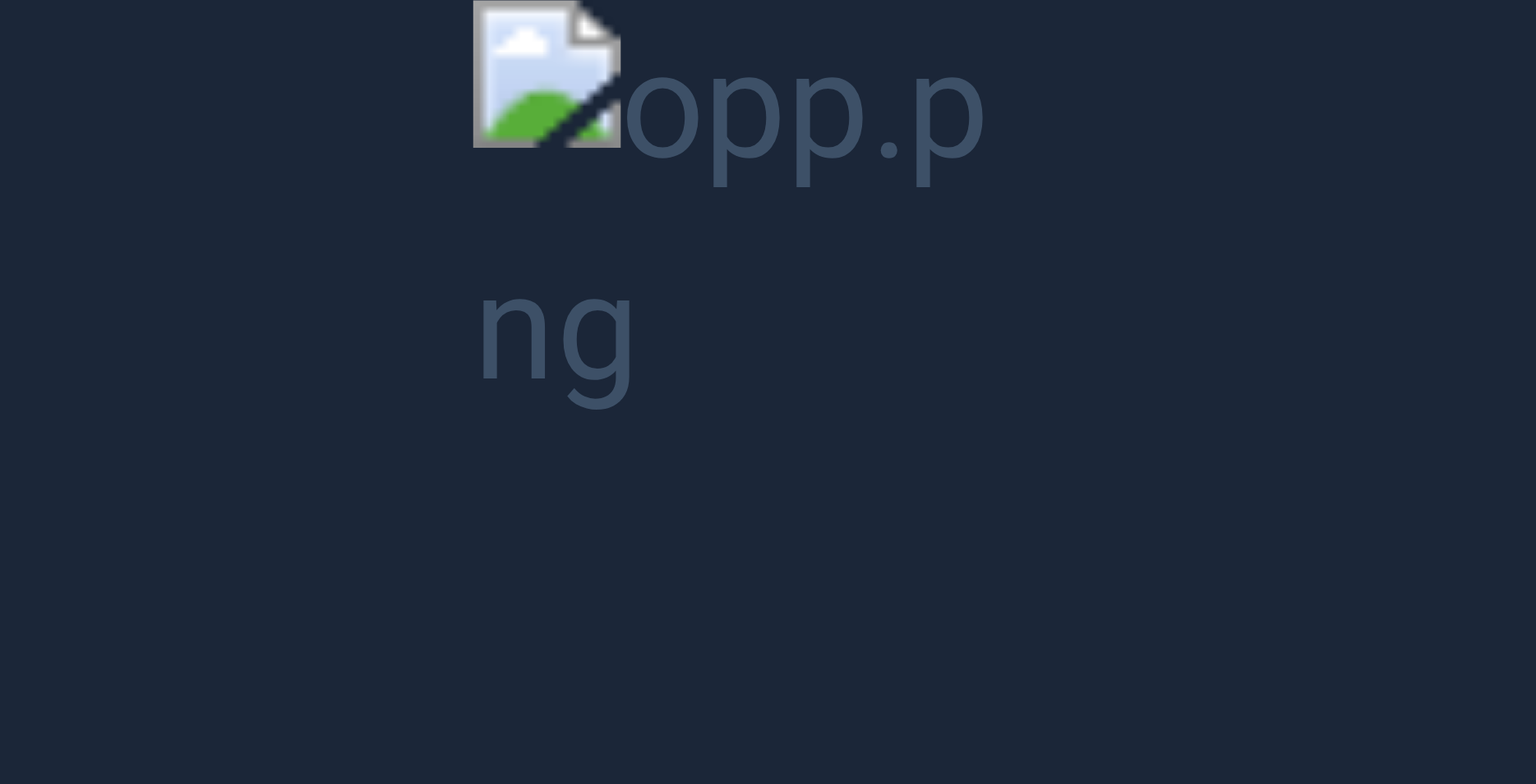
click at [580, 270] on button "Unzoom image" at bounding box center [768, 392] width 1536 height 784
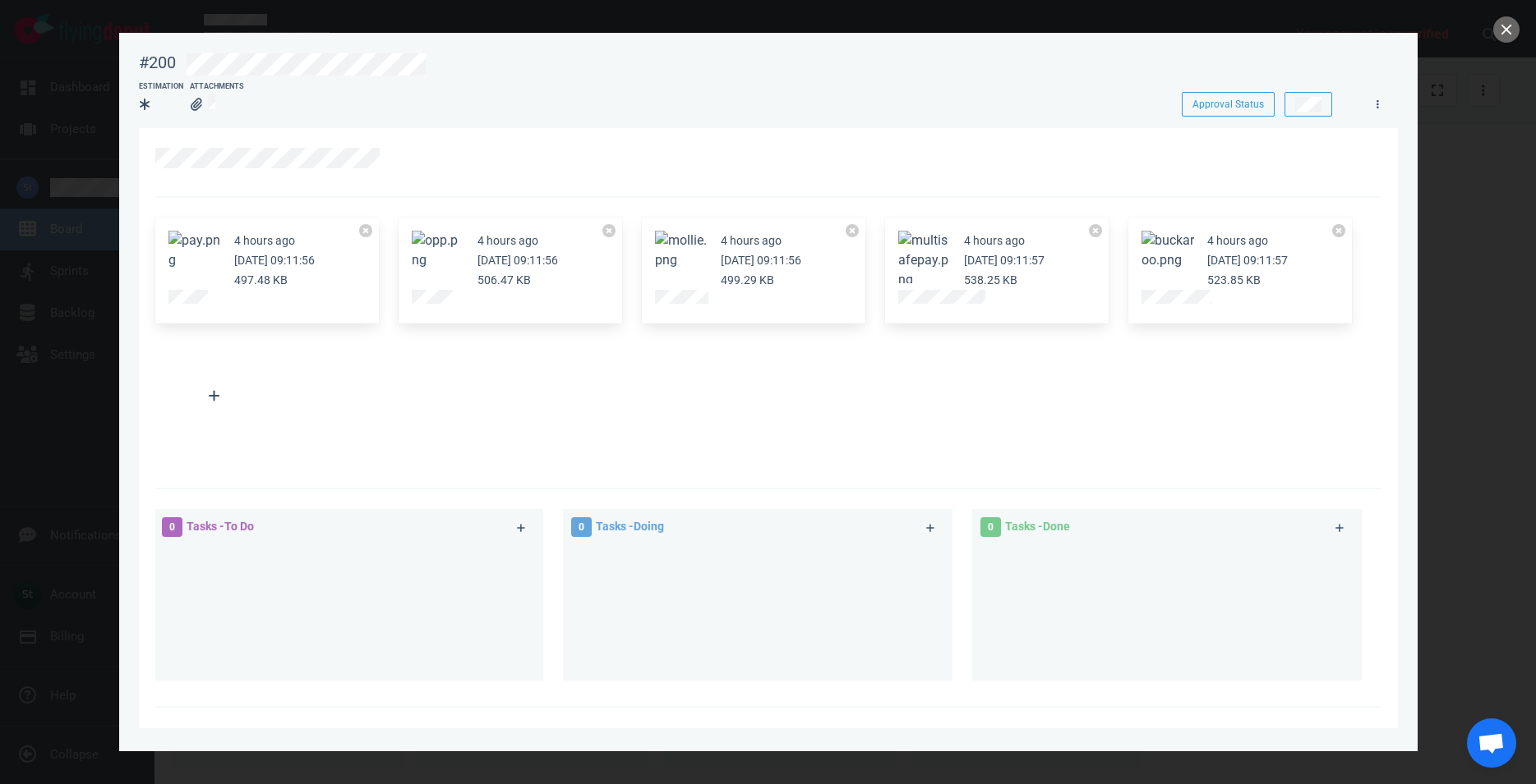
click at [668, 255] on button "Zoom image" at bounding box center [681, 251] width 53 height 40
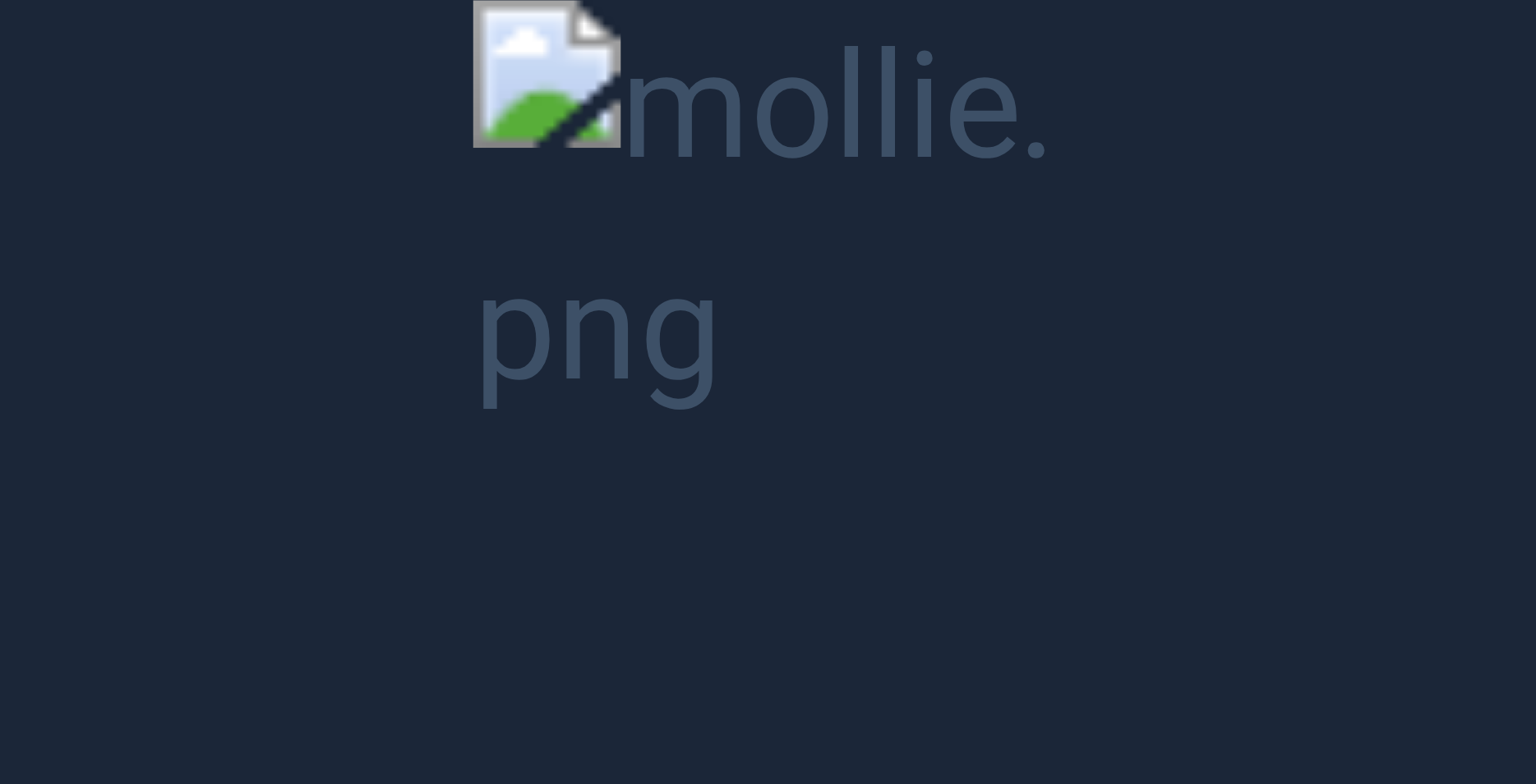
click at [701, 259] on button "Unzoom image" at bounding box center [768, 392] width 1536 height 784
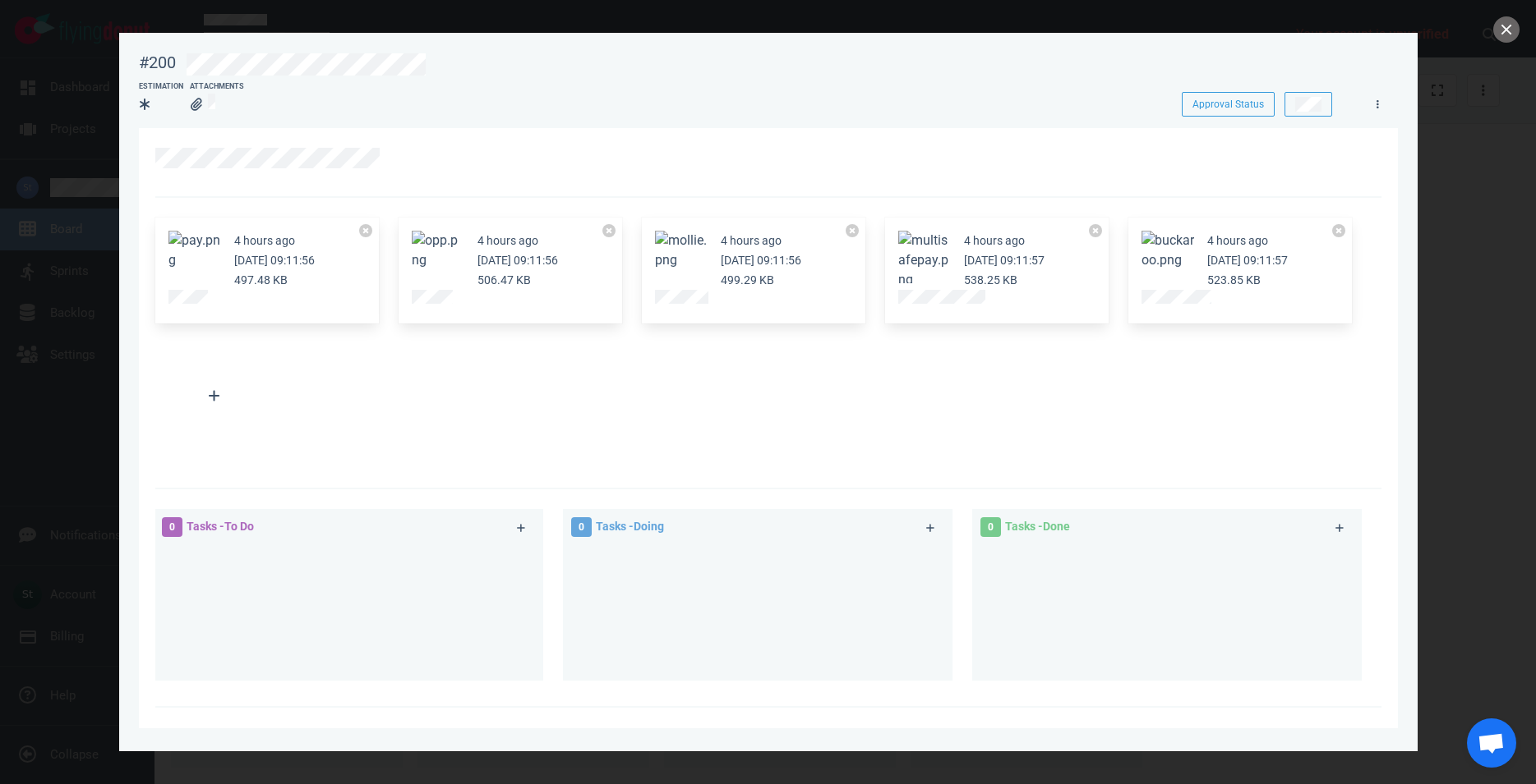
click at [936, 242] on button "Zoom image" at bounding box center [924, 261] width 53 height 60
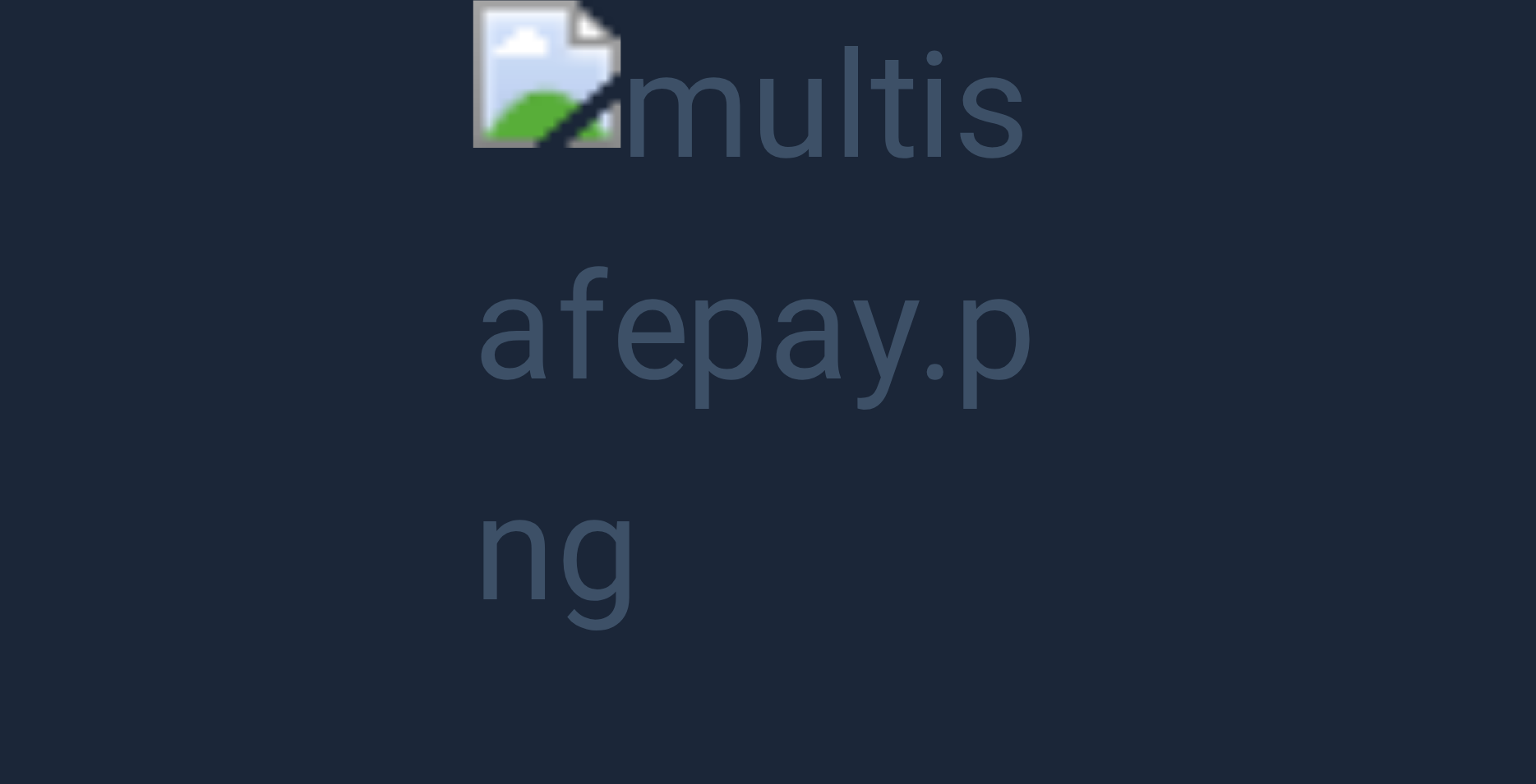
click at [937, 245] on button "Unzoom image" at bounding box center [768, 392] width 1536 height 784
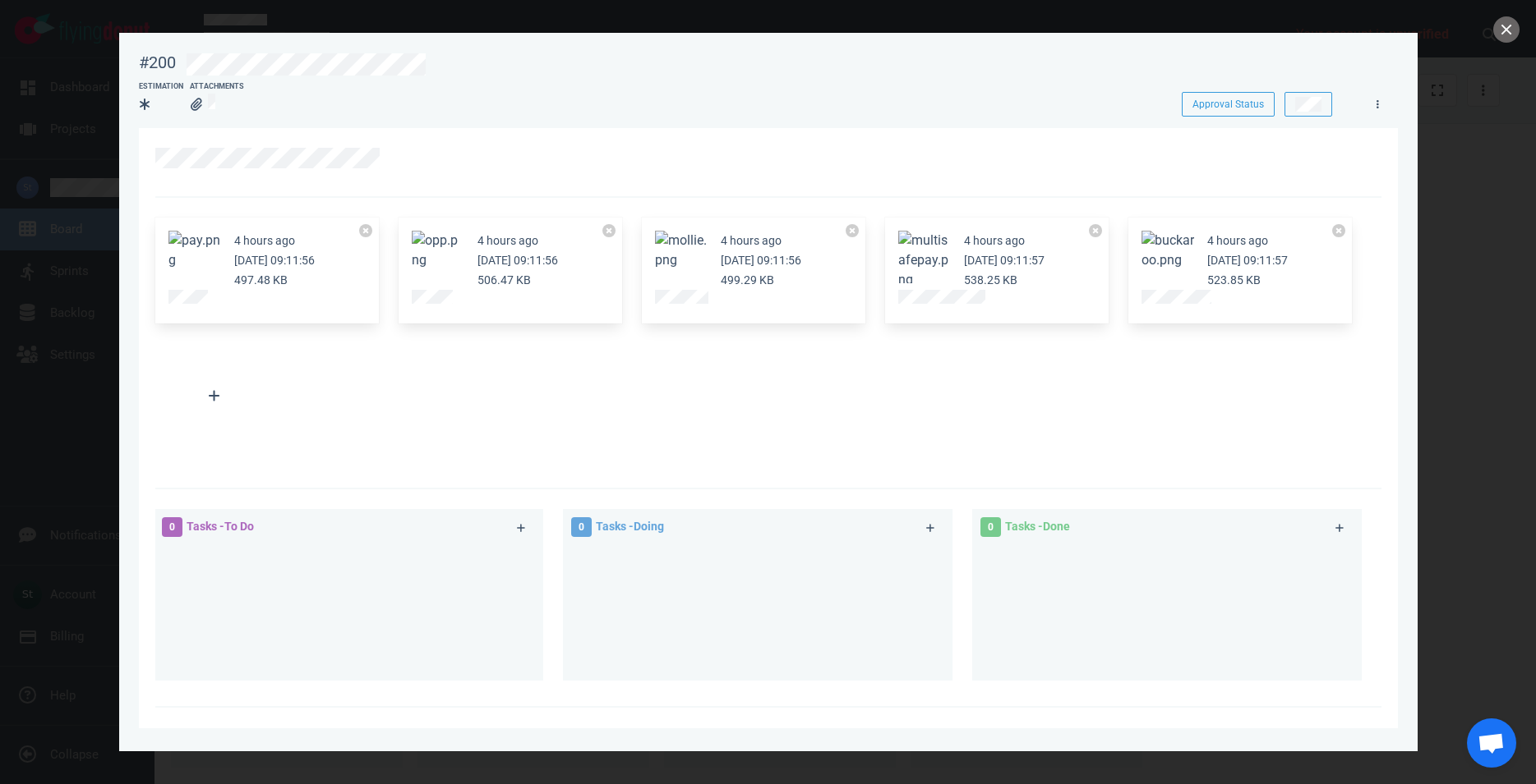
click at [1187, 241] on button "Zoom image" at bounding box center [1168, 251] width 53 height 40
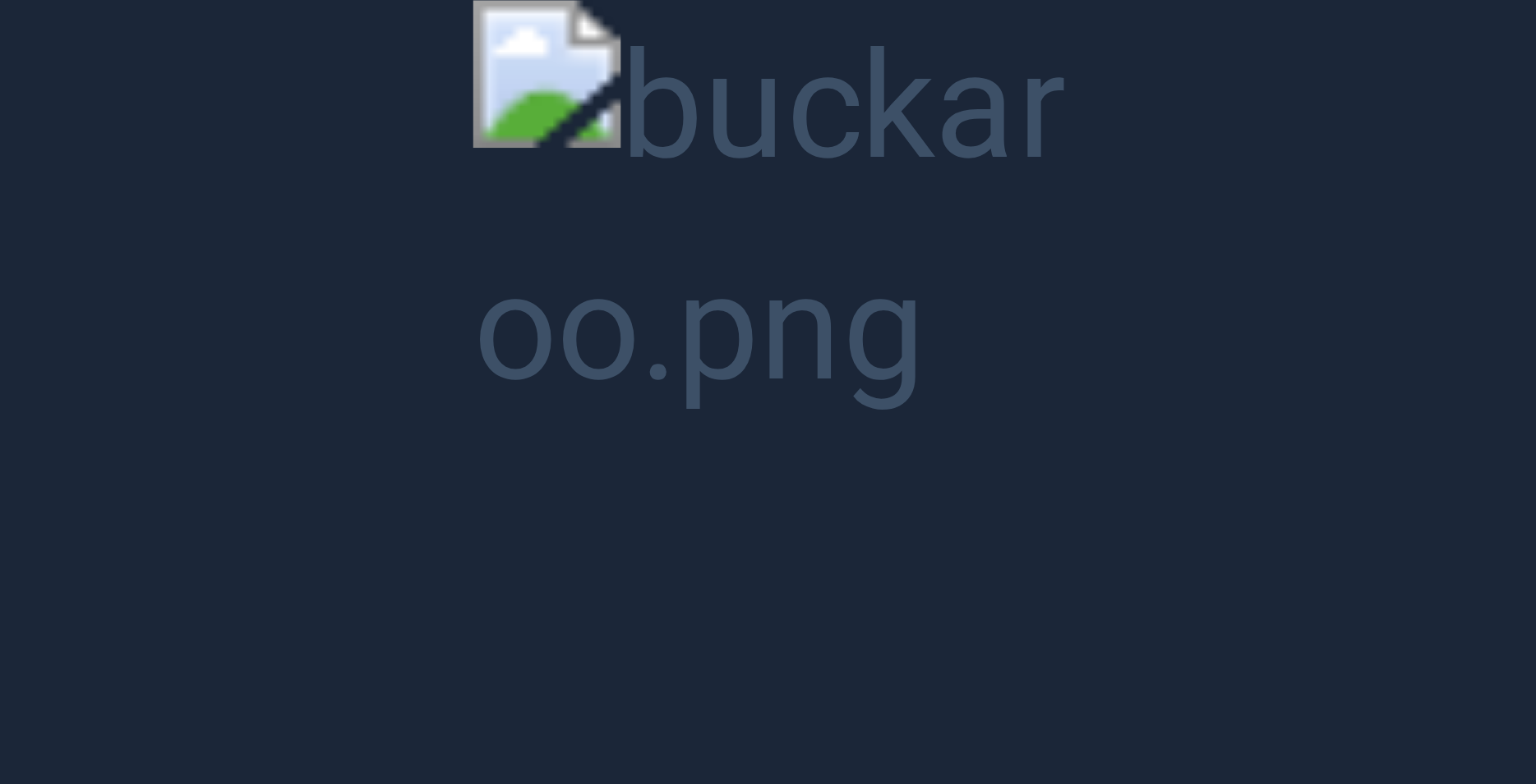
click at [1180, 240] on button "Unzoom image" at bounding box center [768, 392] width 1536 height 784
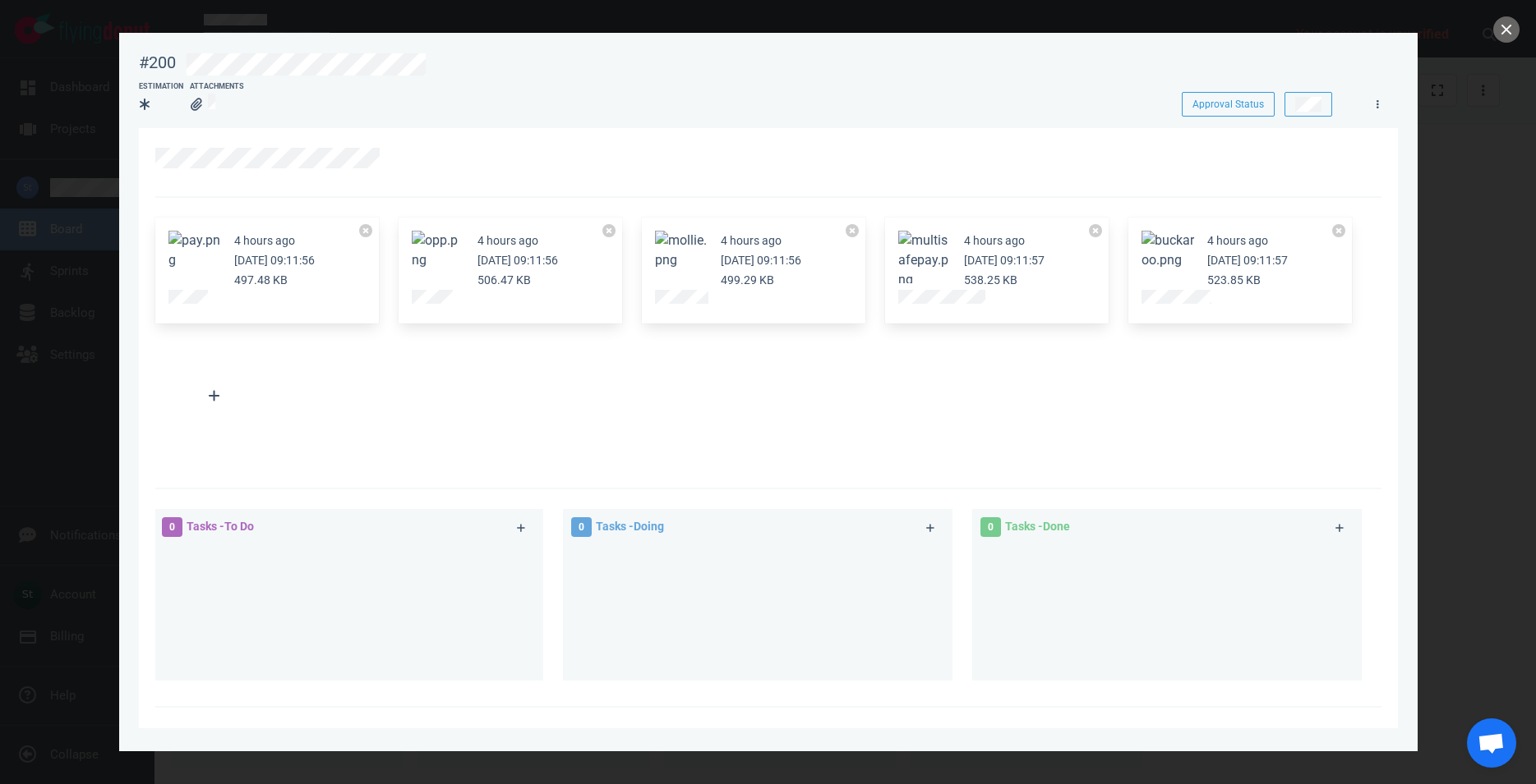
click at [437, 270] on button "Zoom image" at bounding box center [438, 251] width 53 height 40
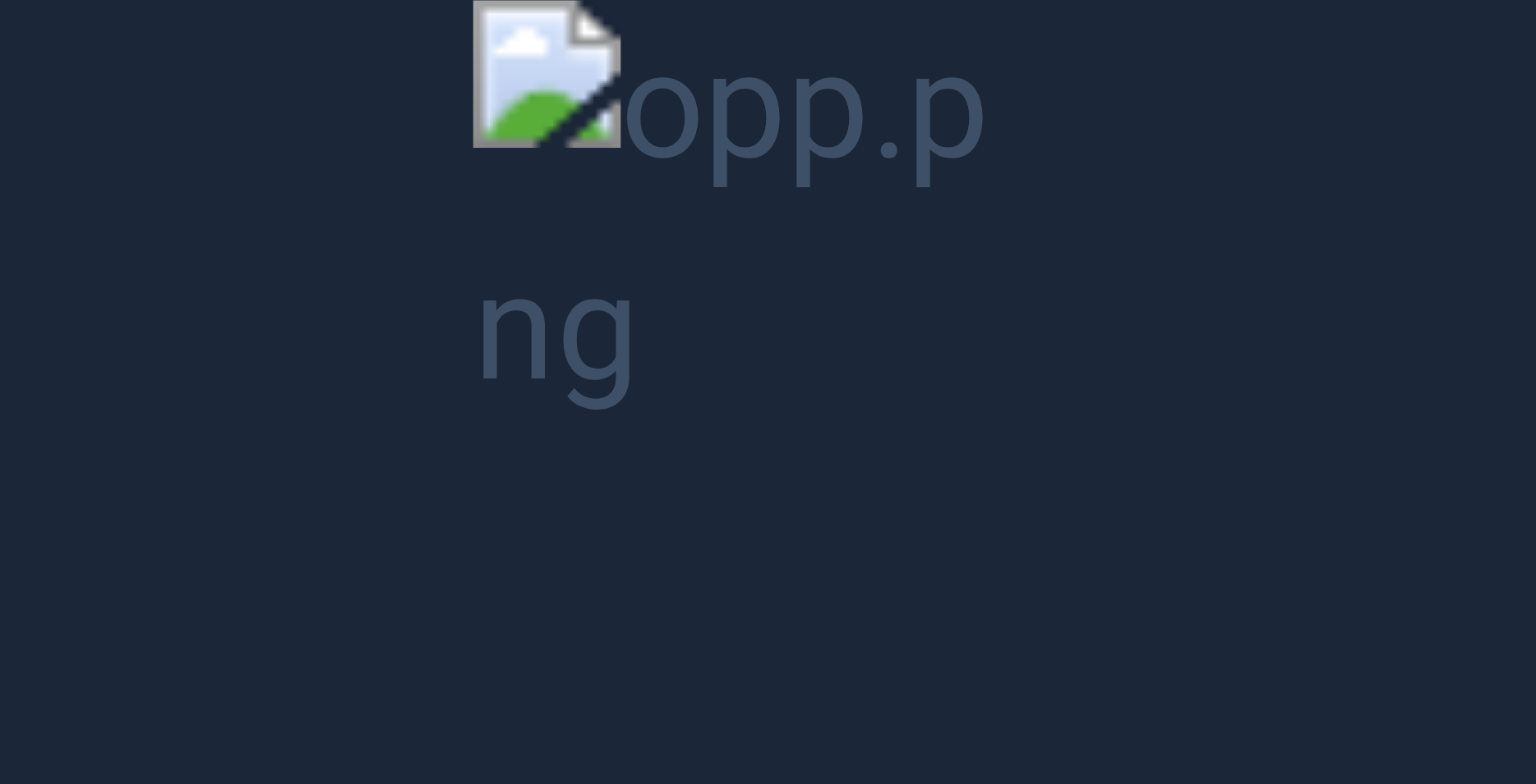
click at [728, 400] on button "Unzoom image" at bounding box center [768, 392] width 1536 height 784
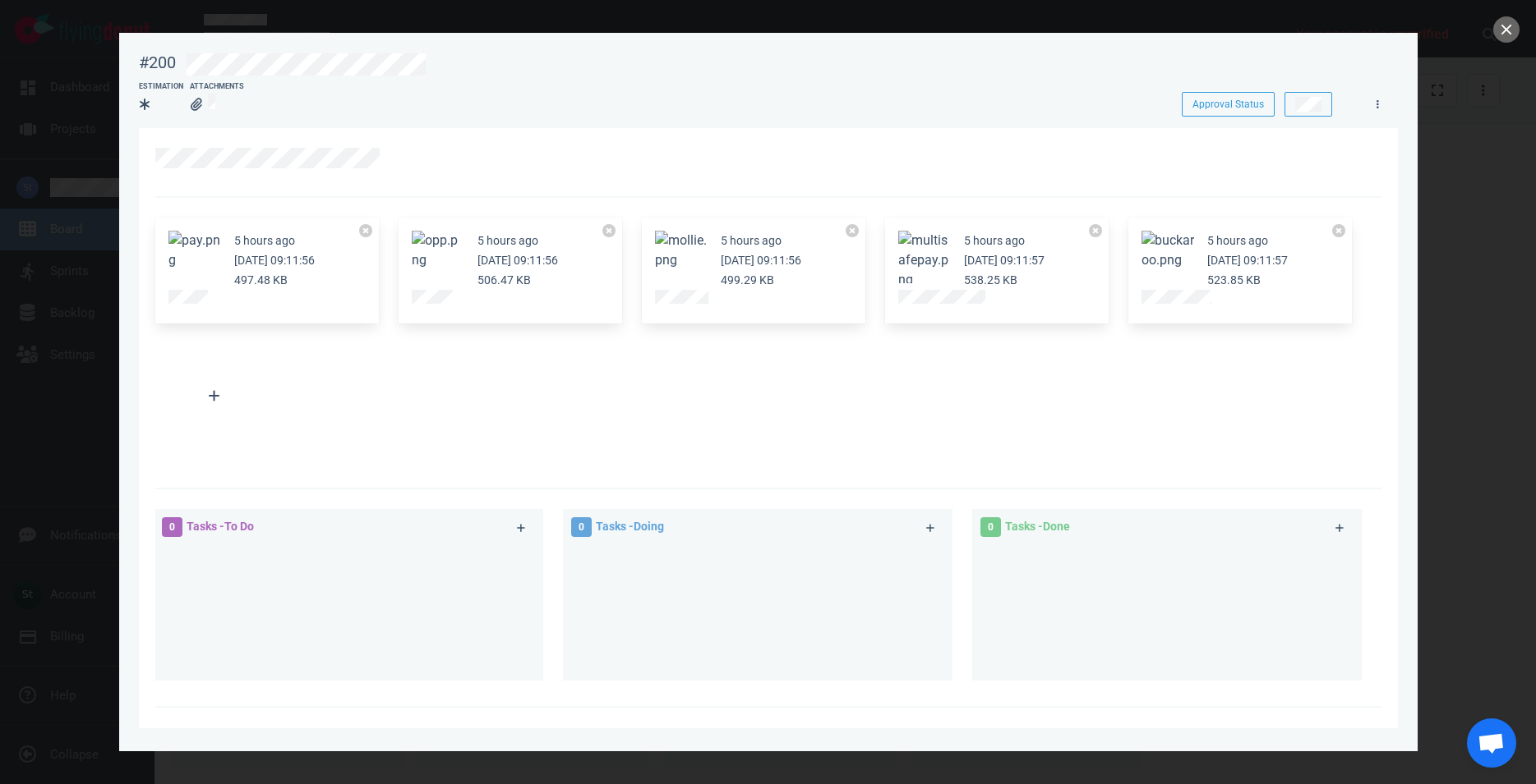
click at [388, 269] on div "5 hours ago [DATE] 09:11:56 497.48 KB" at bounding box center [267, 270] width 243 height 126
click at [427, 261] on button "Zoom image" at bounding box center [438, 251] width 53 height 40
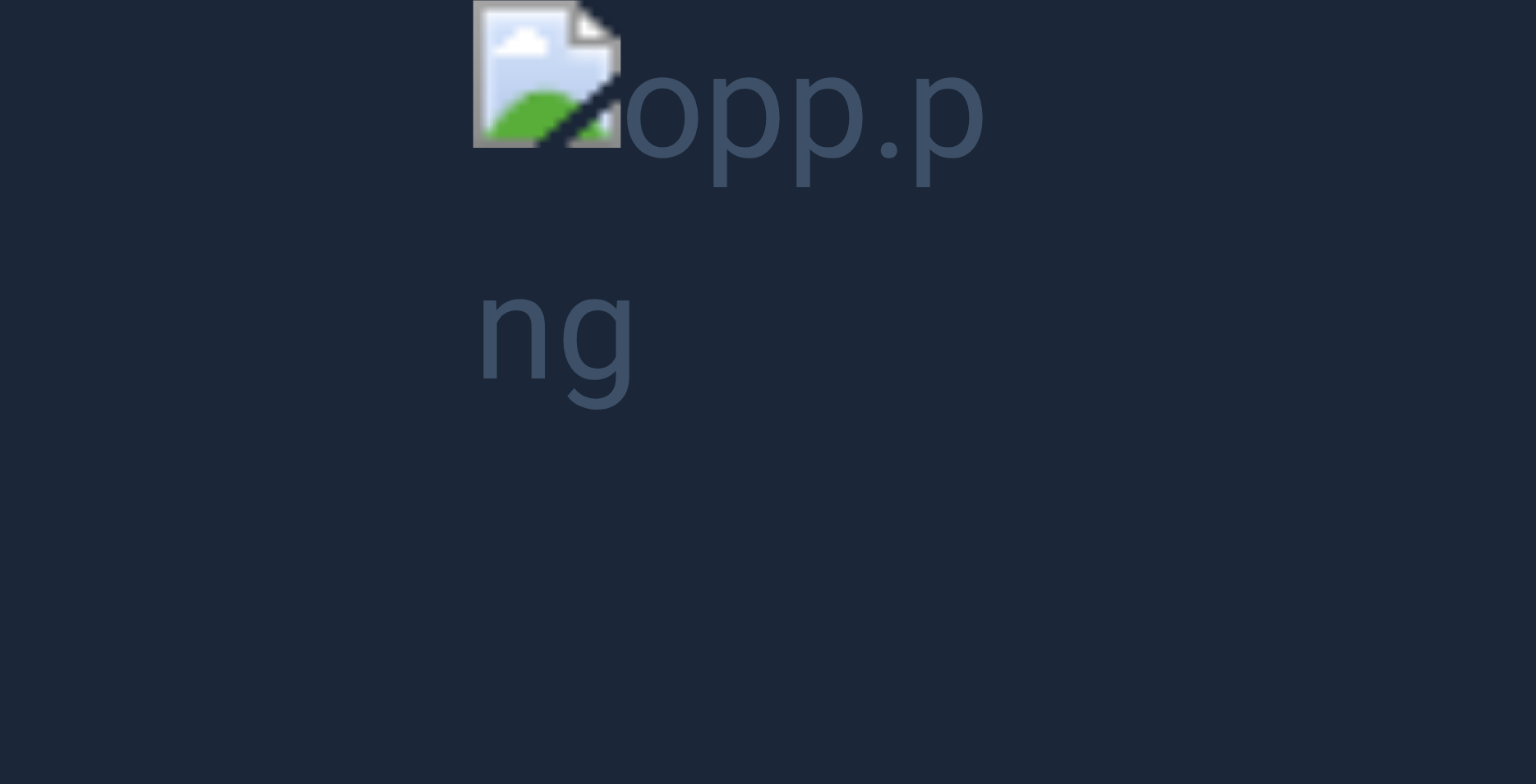
click at [682, 352] on button "Unzoom image" at bounding box center [768, 392] width 1536 height 784
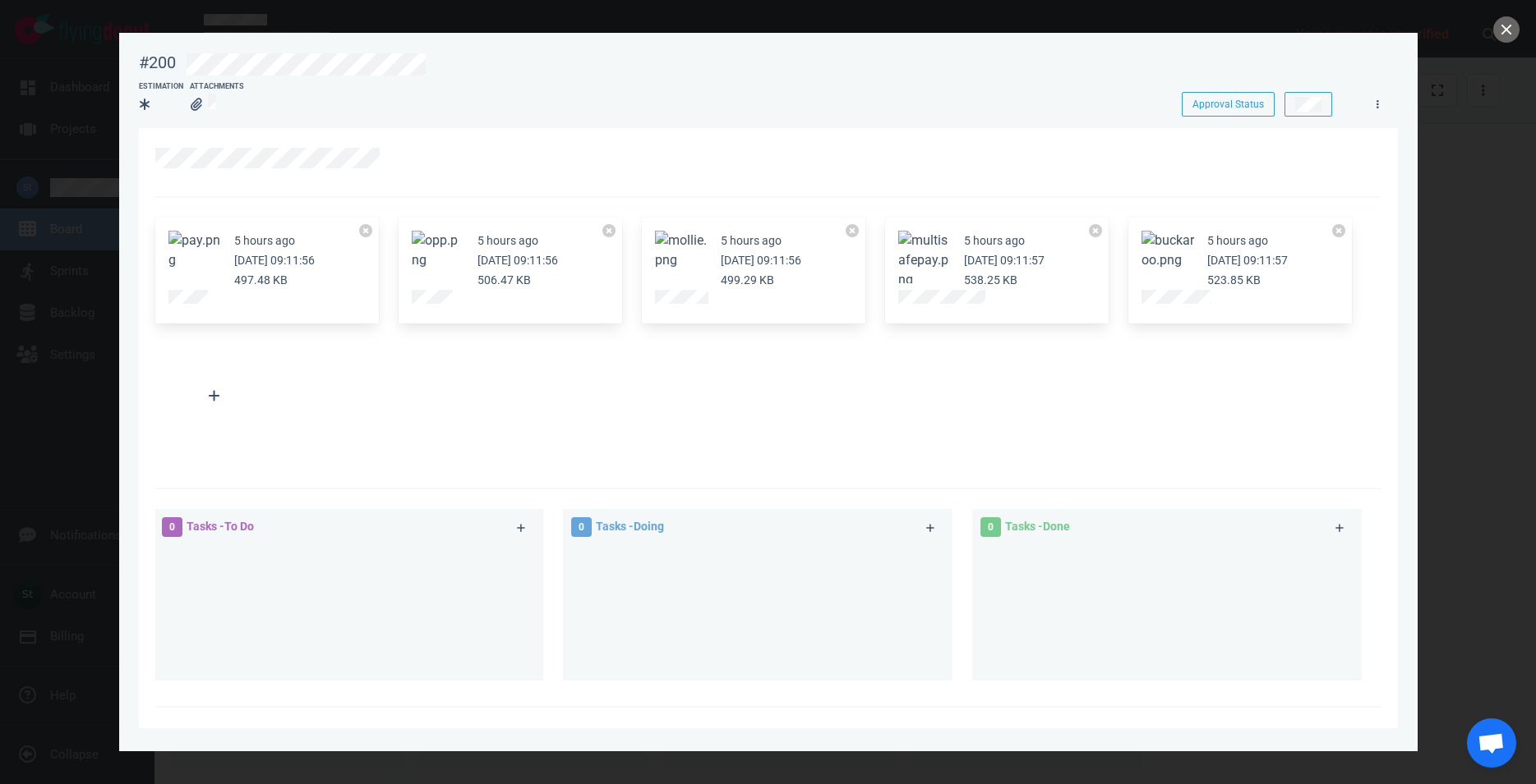
click at [670, 262] on button "Zoom image" at bounding box center [681, 251] width 53 height 40
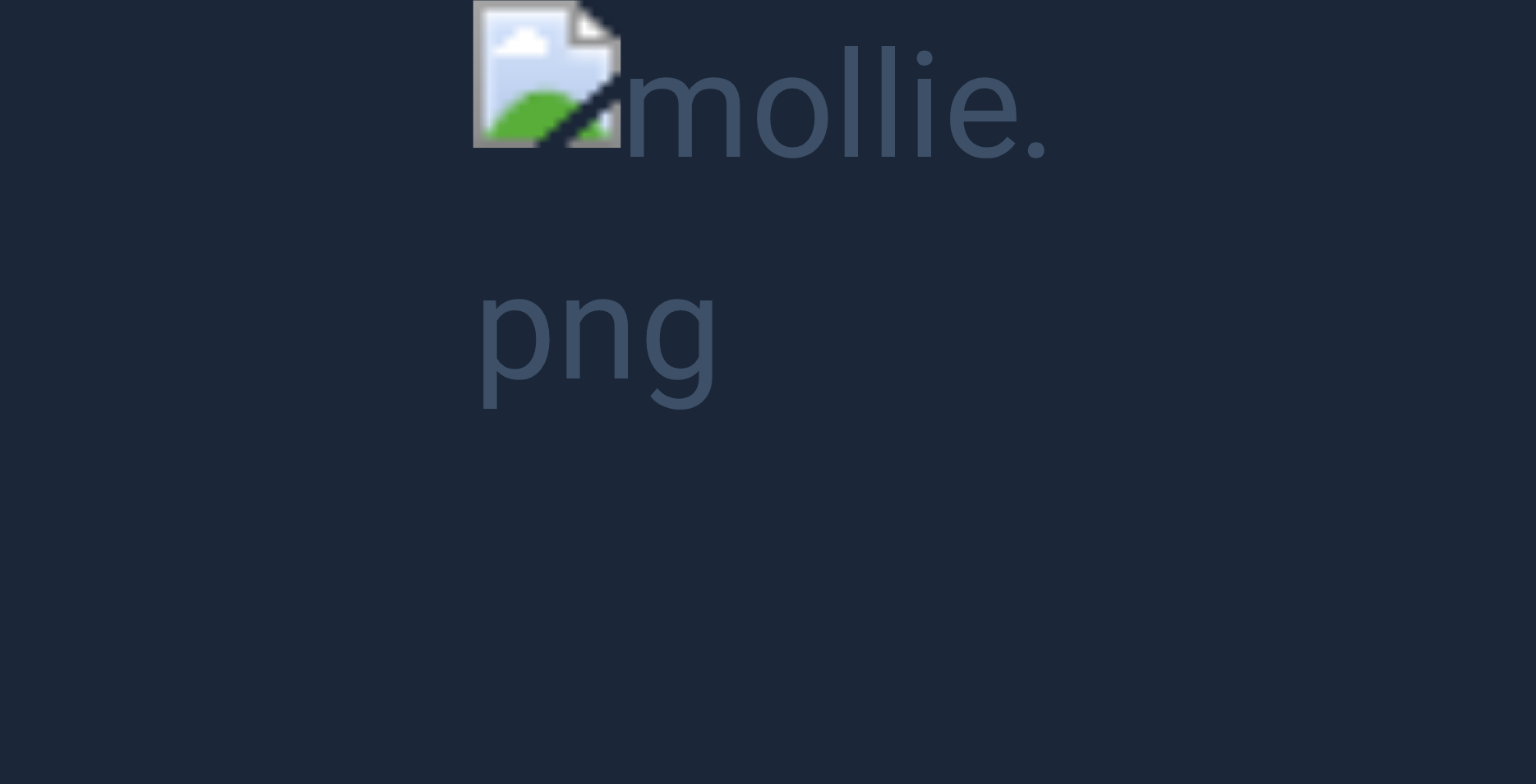
click at [812, 317] on button "Unzoom image" at bounding box center [768, 392] width 1536 height 784
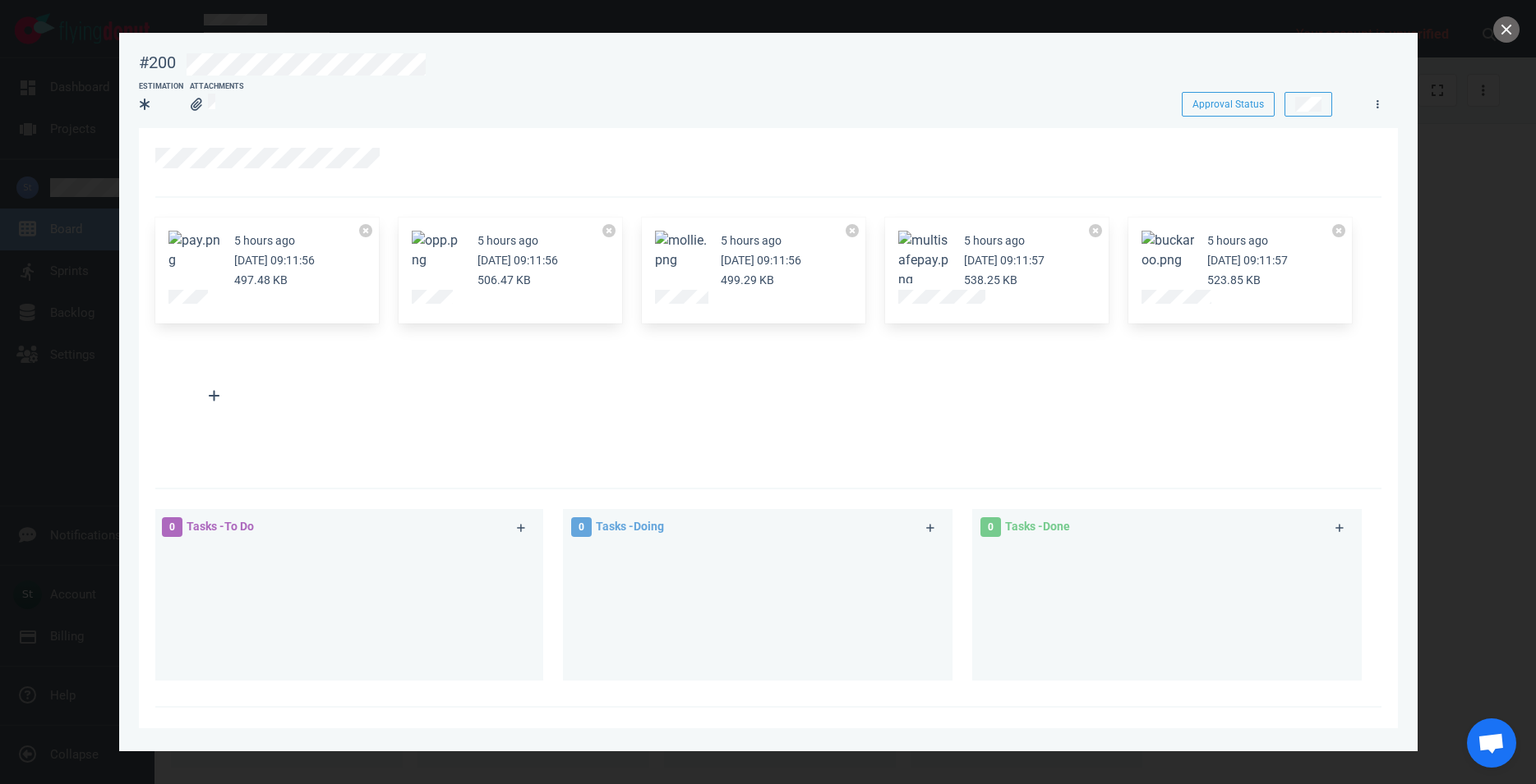
click at [936, 277] on button "Zoom image" at bounding box center [924, 261] width 53 height 60
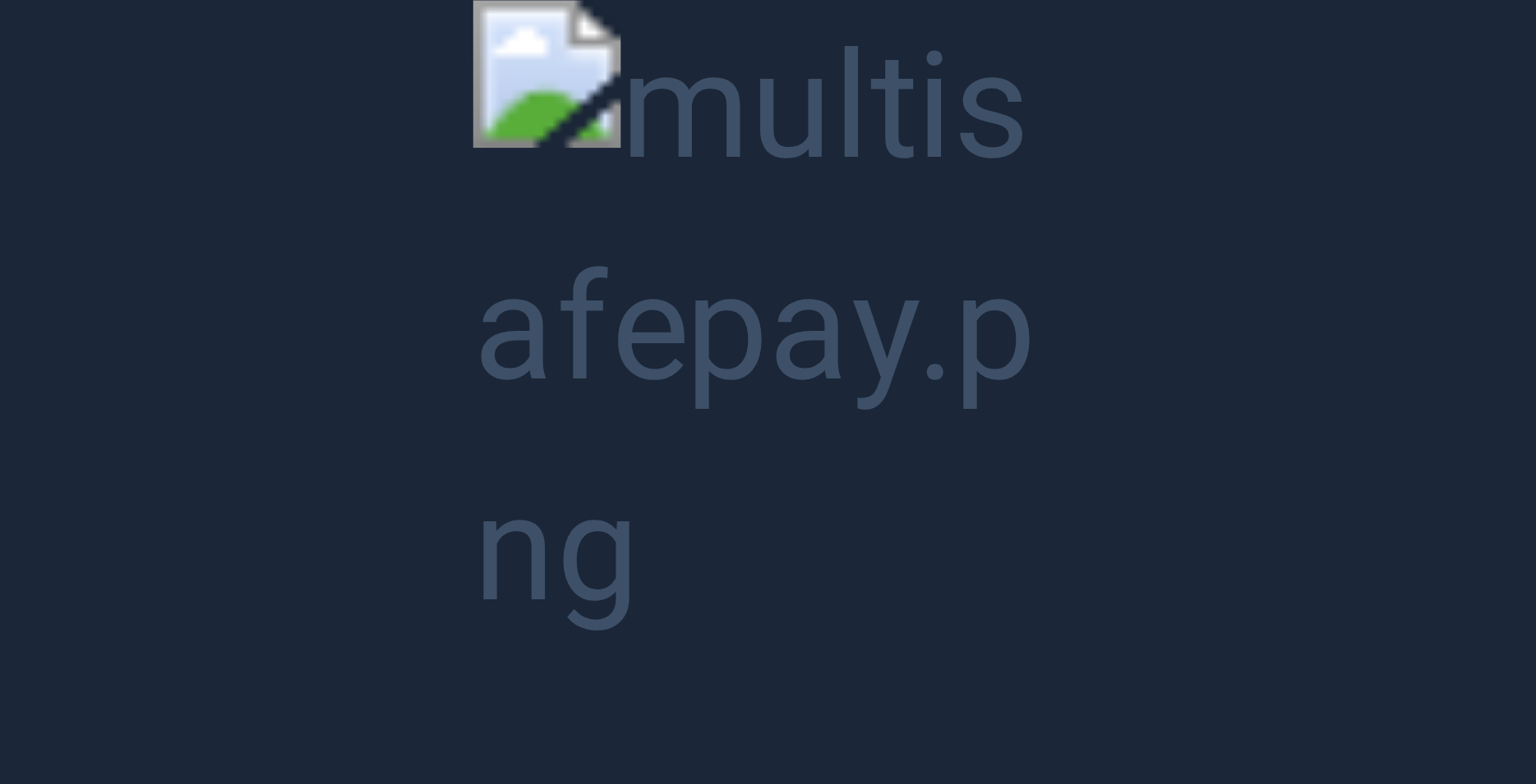
click at [942, 281] on button "Unzoom image" at bounding box center [768, 392] width 1536 height 784
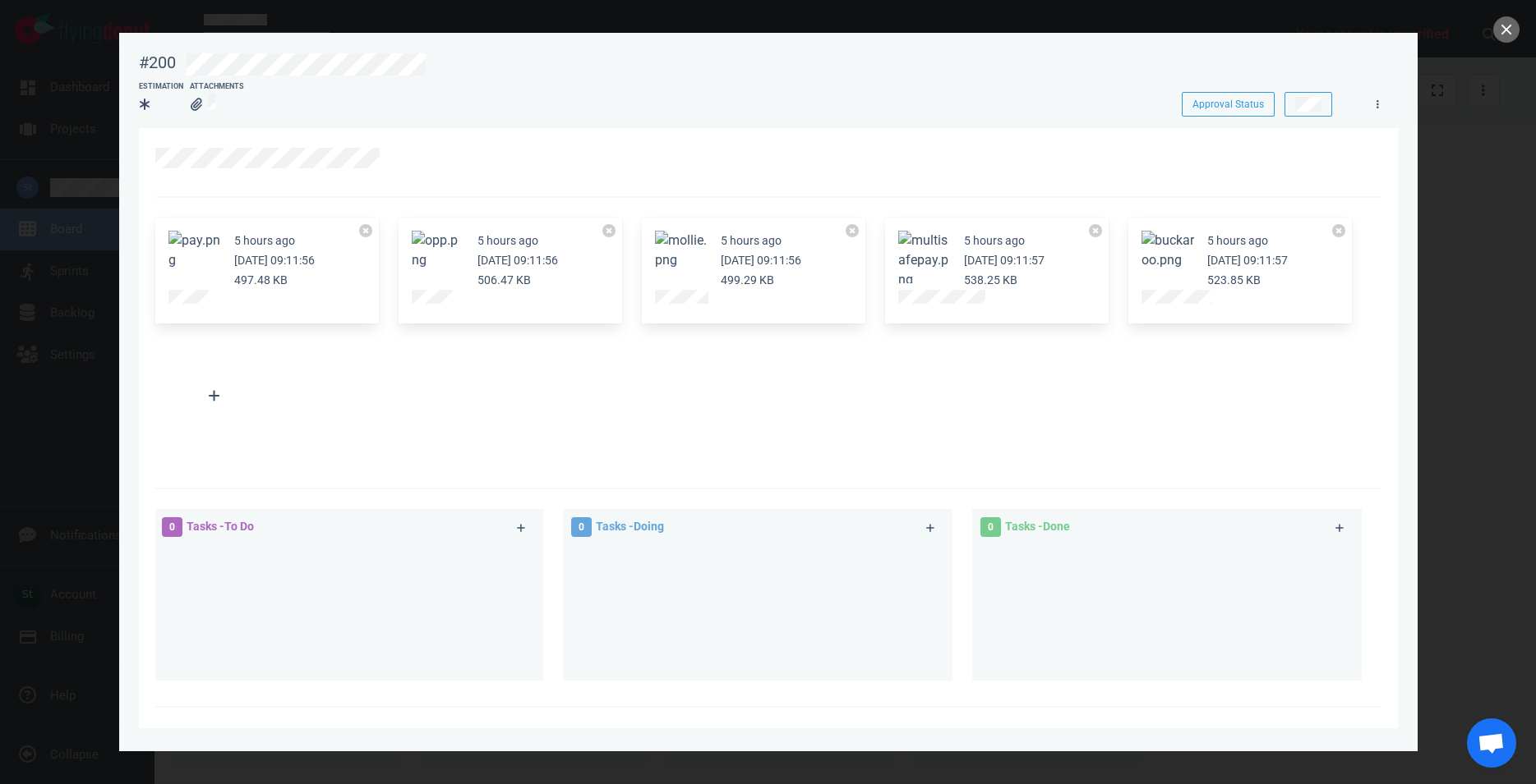
click at [1146, 256] on button "Zoom image" at bounding box center [1168, 251] width 53 height 40
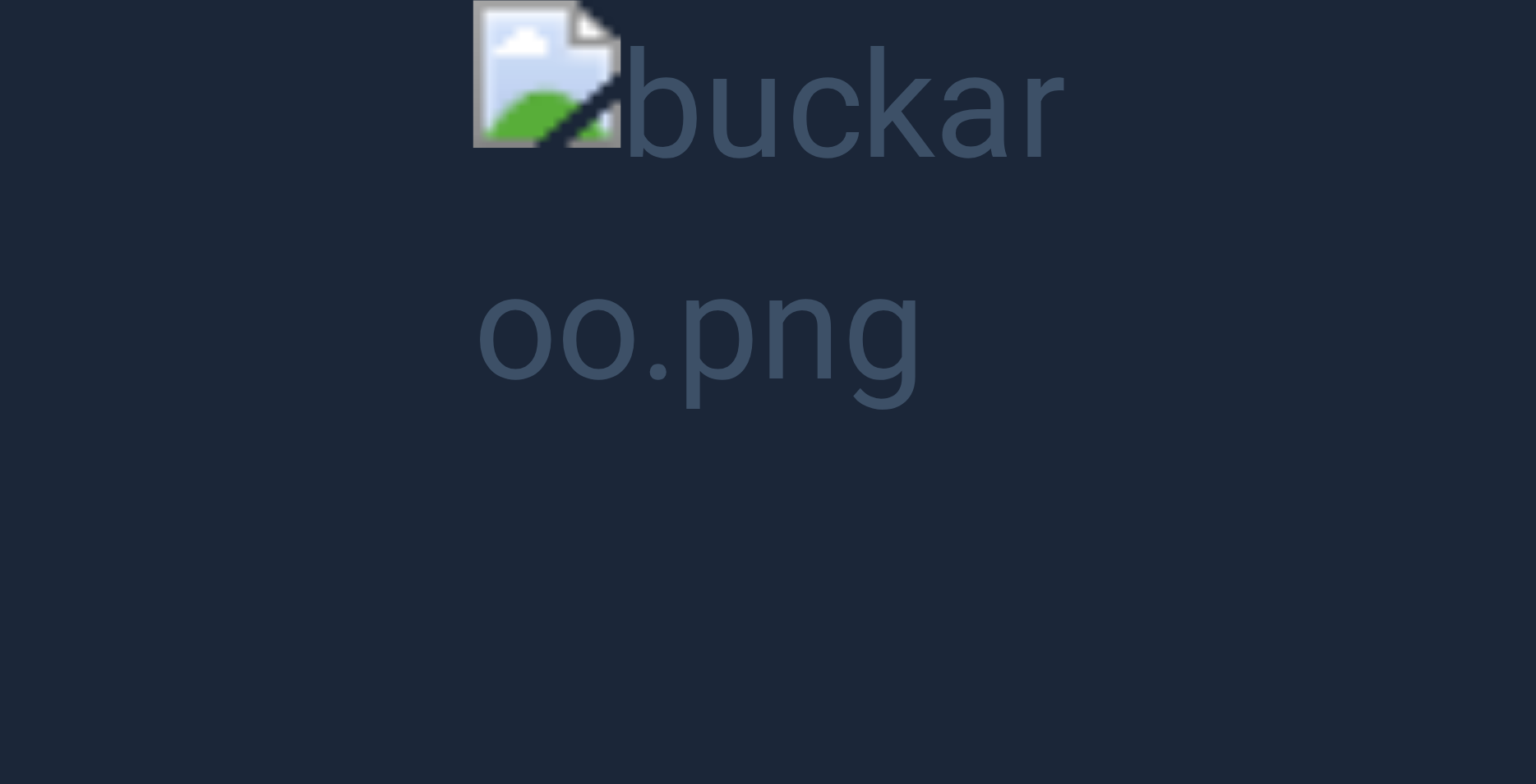
click at [1053, 243] on button "Unzoom image" at bounding box center [768, 392] width 1536 height 784
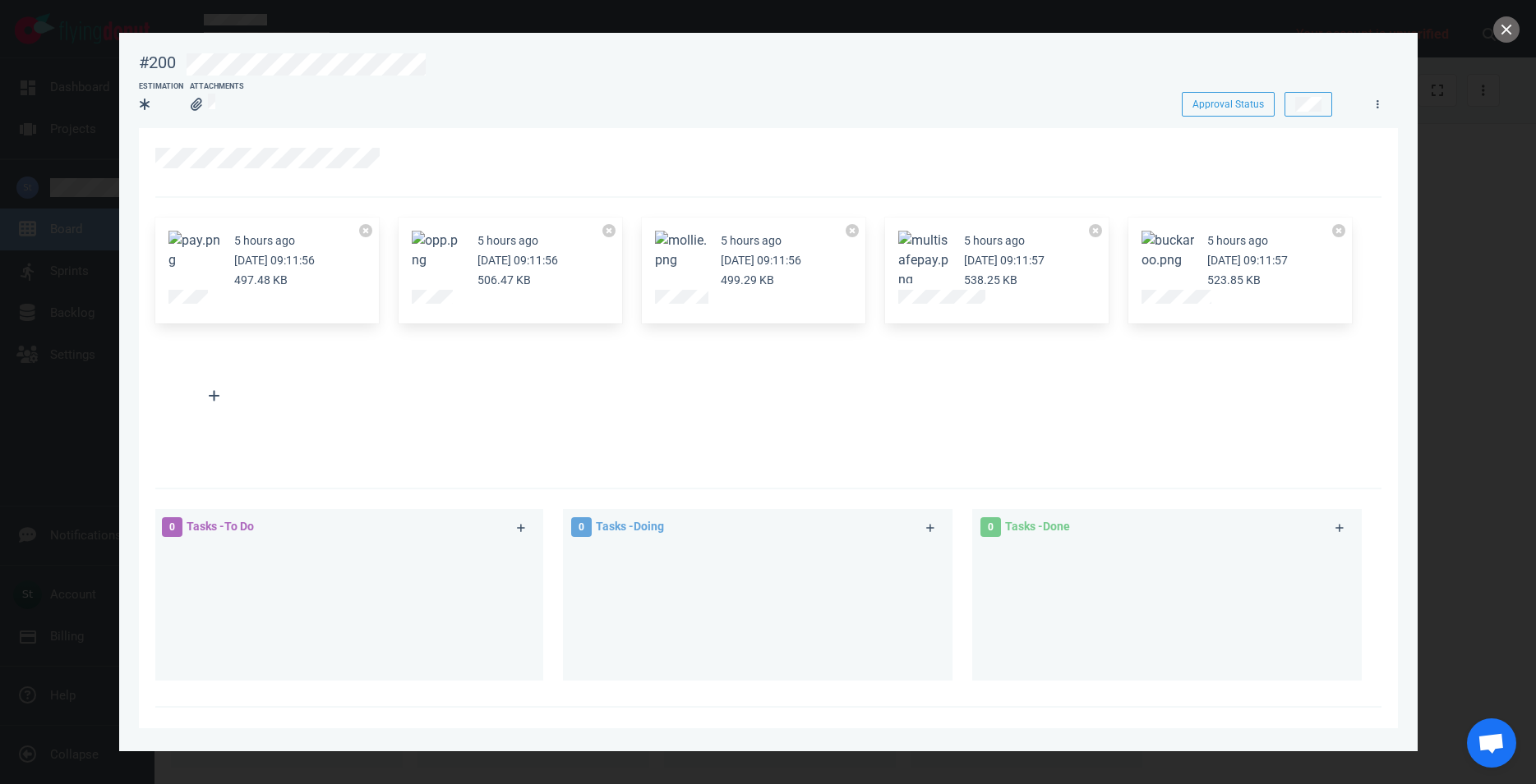
drag, startPoint x: 661, startPoint y: 255, endPoint x: 669, endPoint y: 261, distance: 10.0
click at [669, 261] on button "Zoom image" at bounding box center [681, 251] width 53 height 40
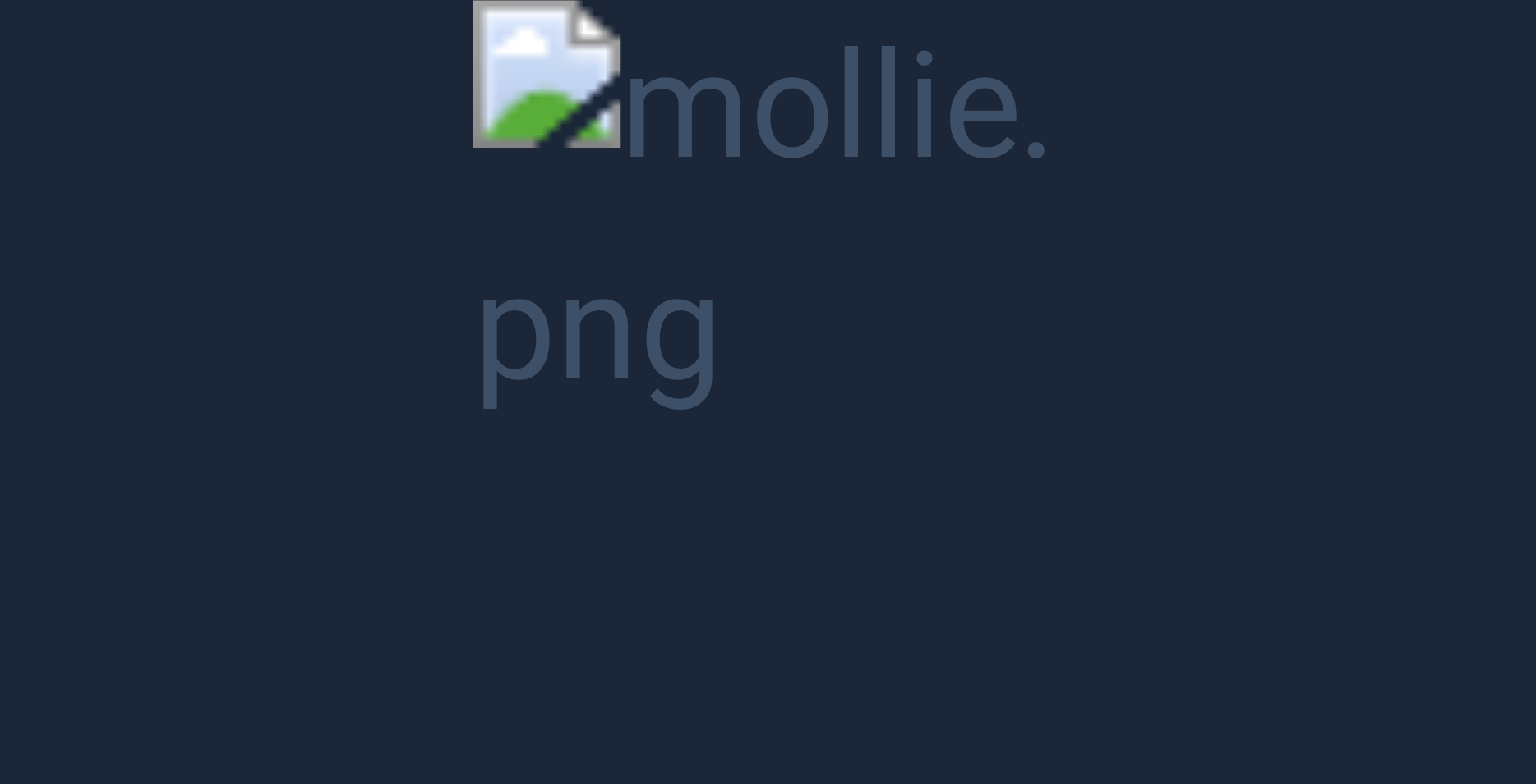
click at [669, 261] on button "Unzoom image" at bounding box center [768, 392] width 1536 height 784
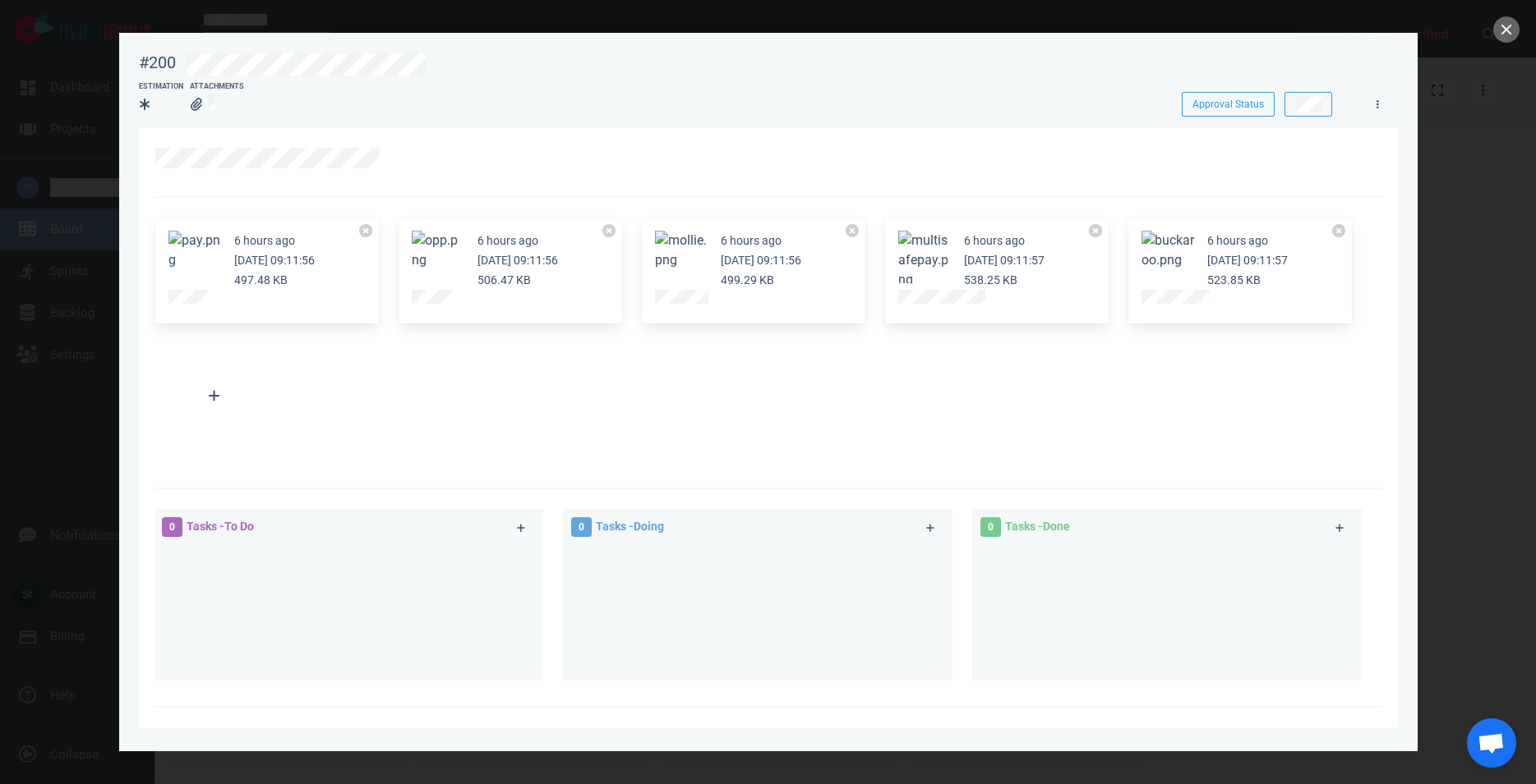
click at [188, 254] on button "Zoom image" at bounding box center [195, 251] width 53 height 40
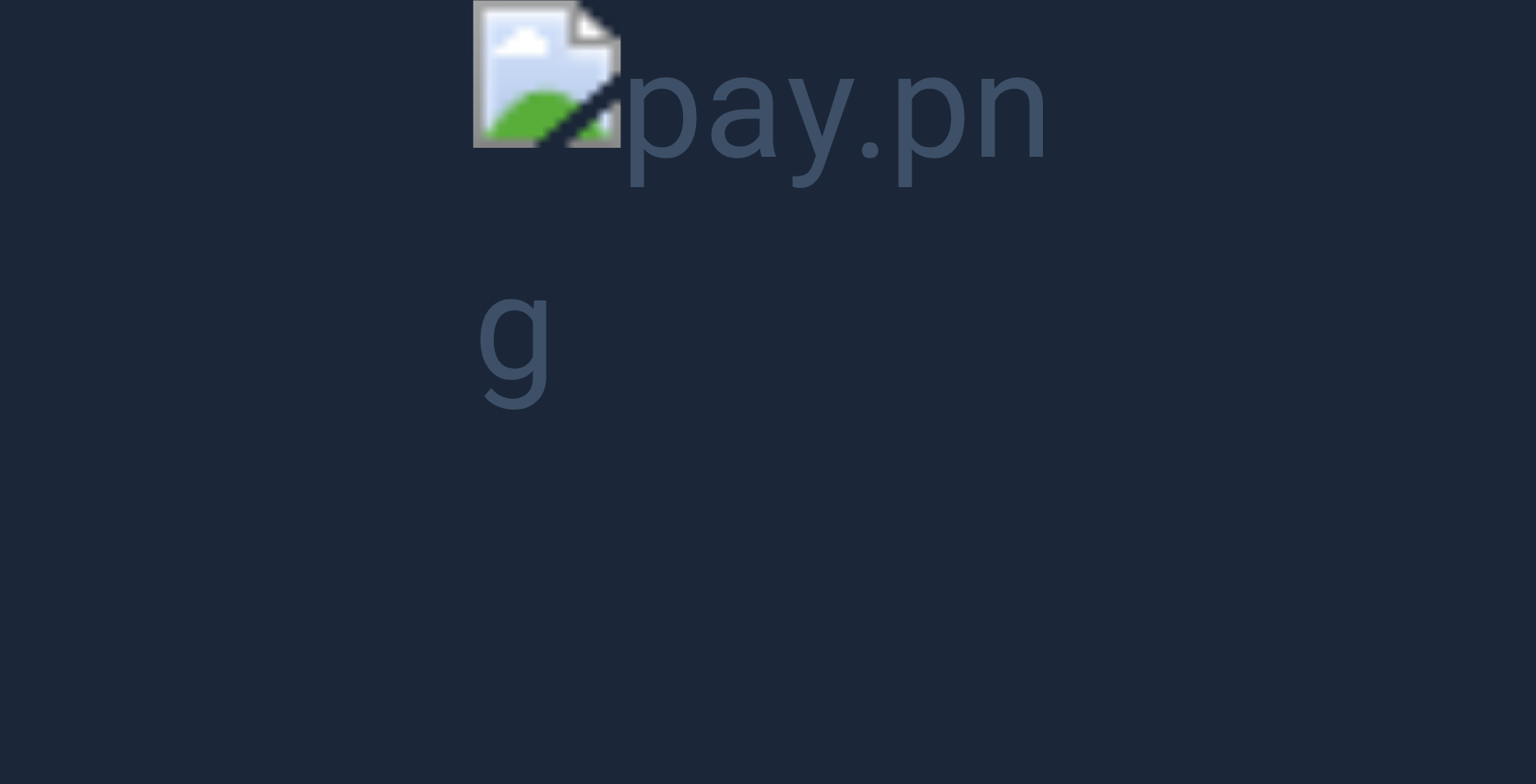
click at [730, 208] on button "Unzoom image" at bounding box center [768, 392] width 1536 height 784
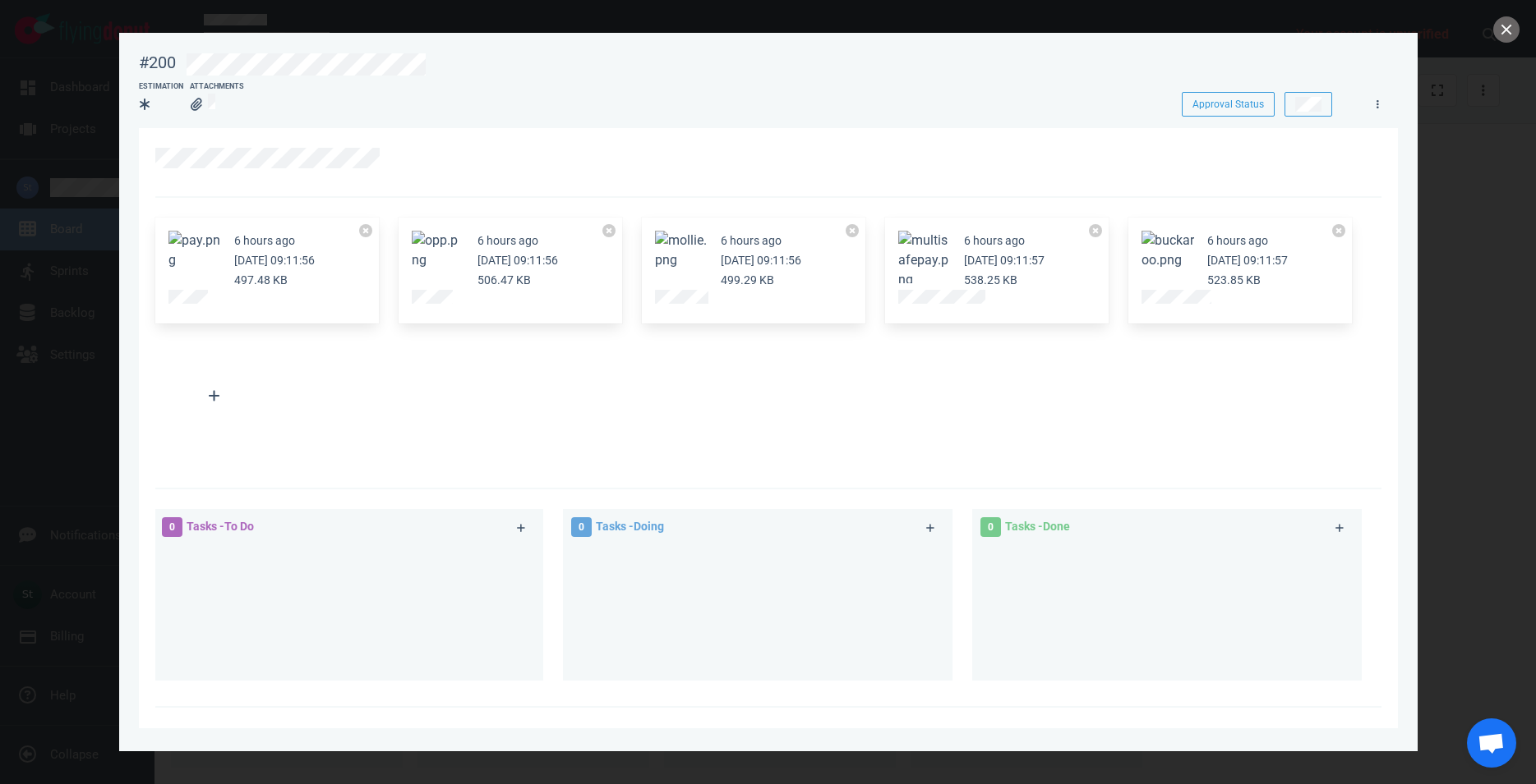
click at [183, 268] on button "Zoom image" at bounding box center [195, 251] width 53 height 40
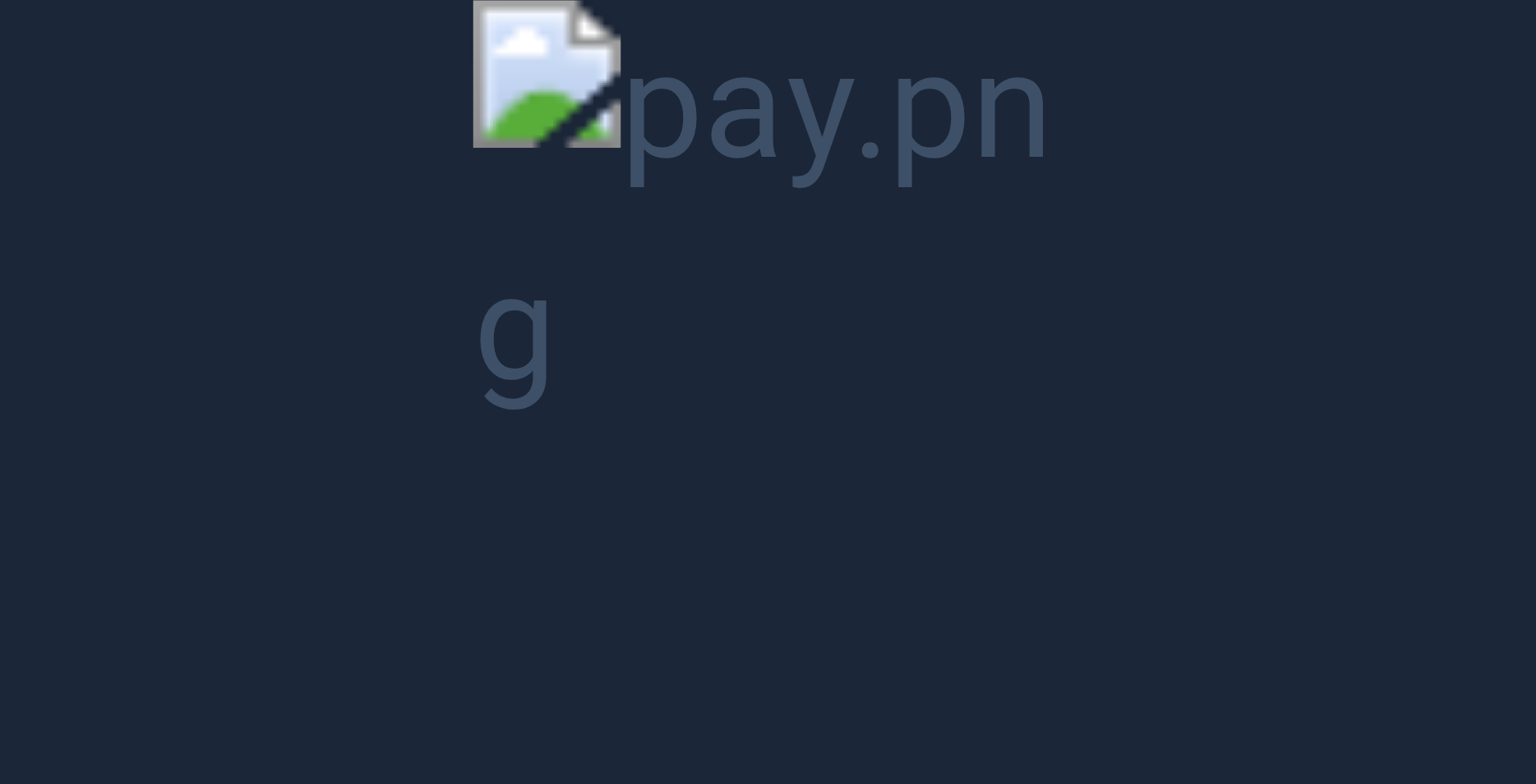
click at [759, 144] on button "Unzoom image" at bounding box center [768, 392] width 1536 height 784
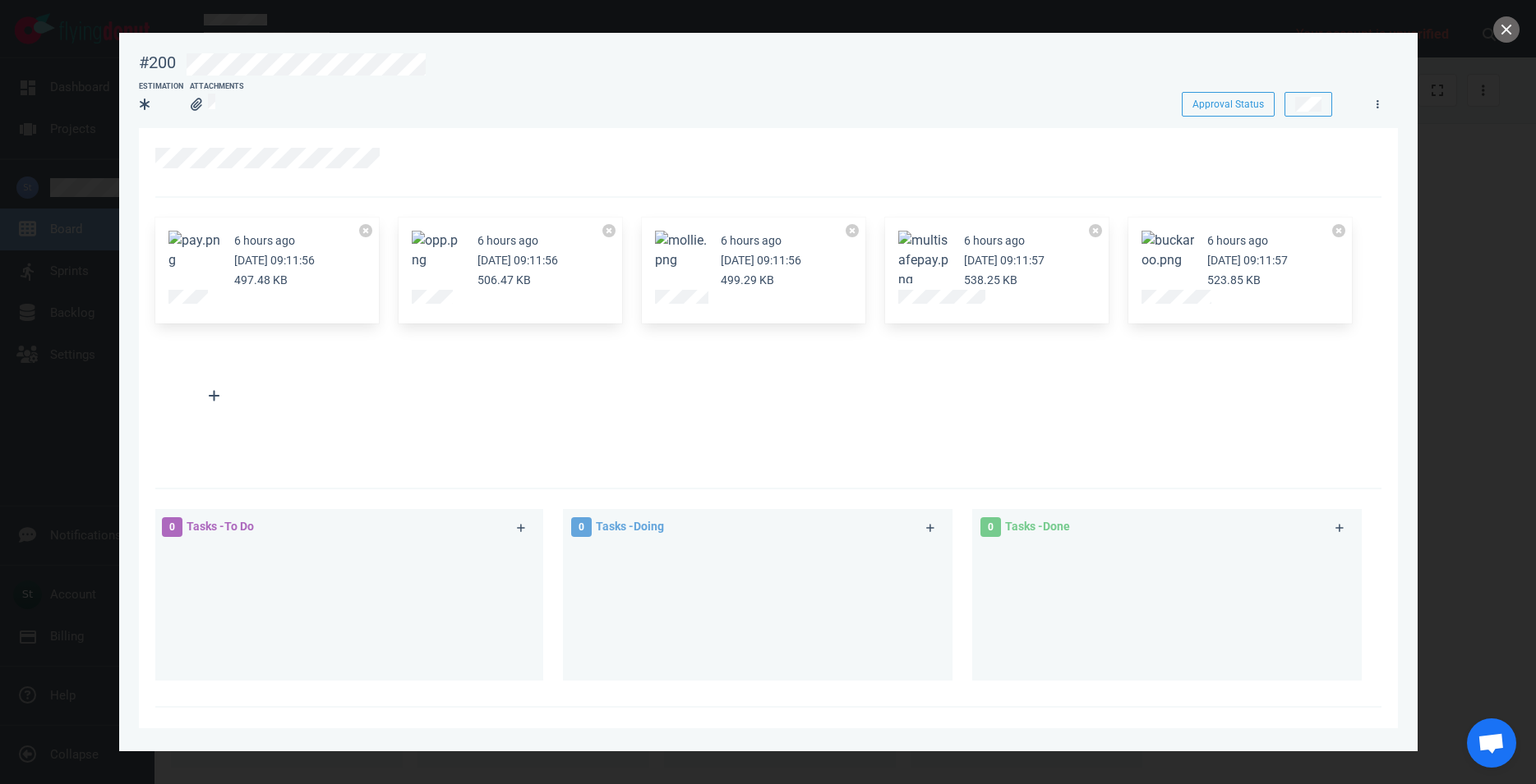
click at [1185, 255] on button "Zoom image" at bounding box center [1168, 251] width 53 height 40
